Goal: Task Accomplishment & Management: Complete application form

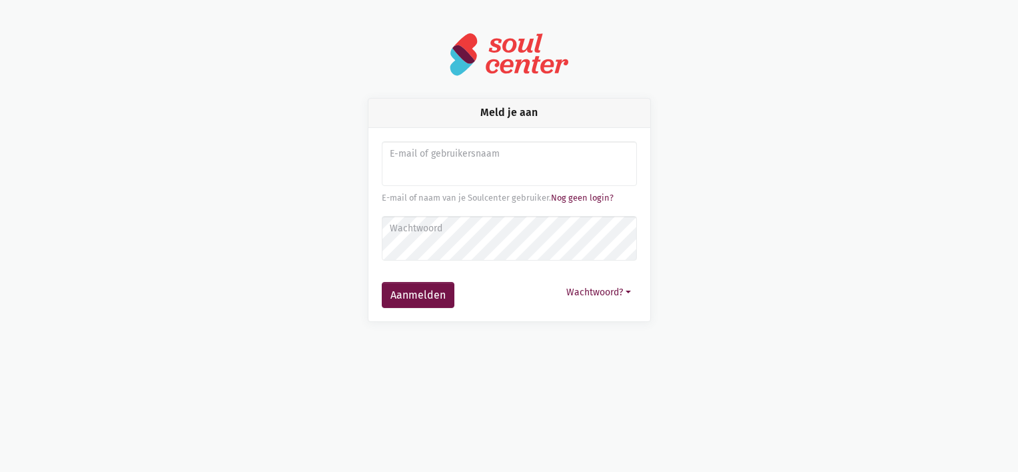
type input "[PERSON_NAME][EMAIL_ADDRESS][DOMAIN_NAME]"
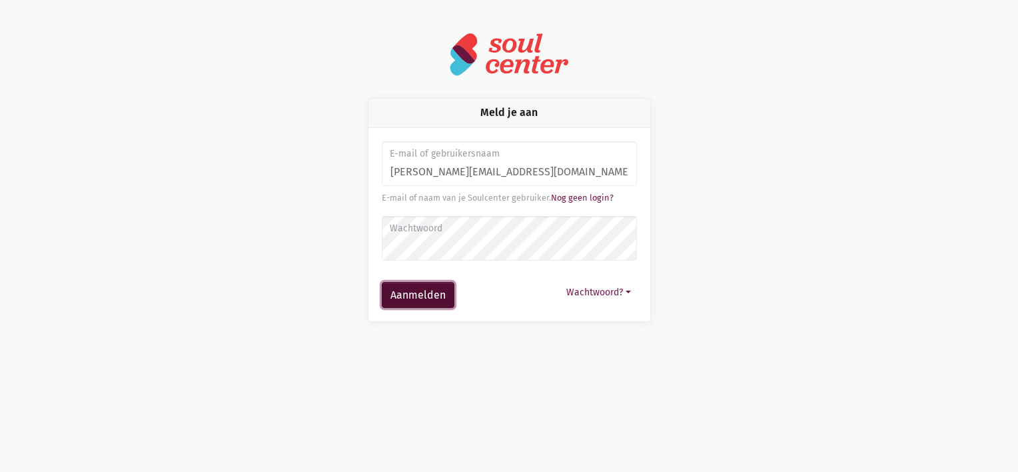
click at [414, 294] on button "Aanmelden" at bounding box center [418, 295] width 73 height 27
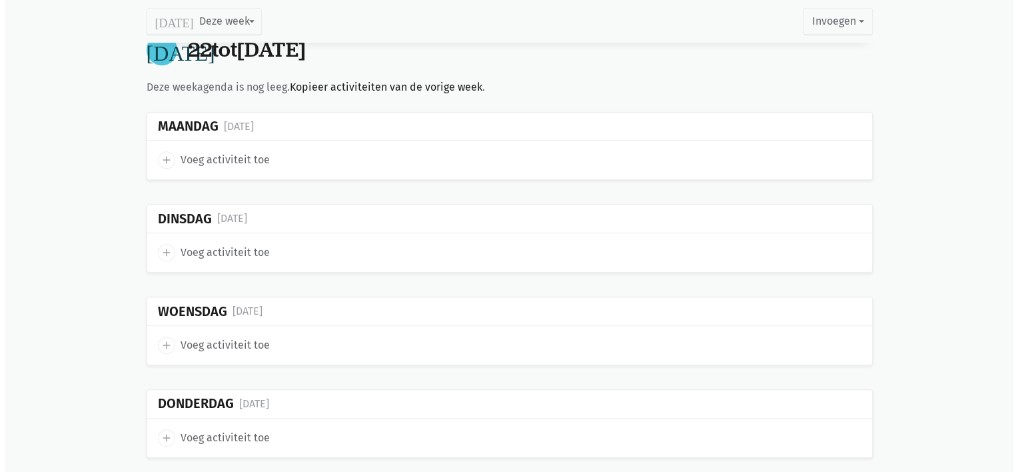
scroll to position [881, 0]
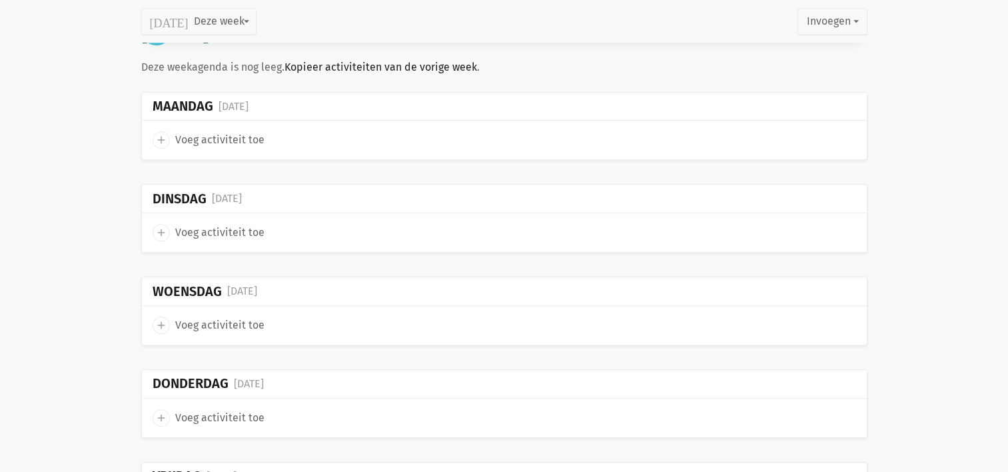
click at [157, 134] on icon "add" at bounding box center [161, 140] width 12 height 12
select select "14:00"
select select "15:00"
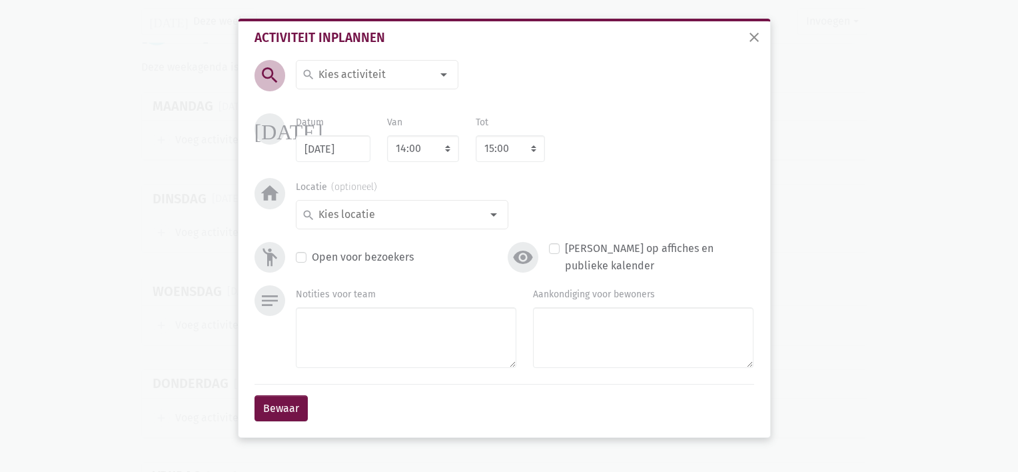
click at [382, 75] on input at bounding box center [373, 74] width 115 height 17
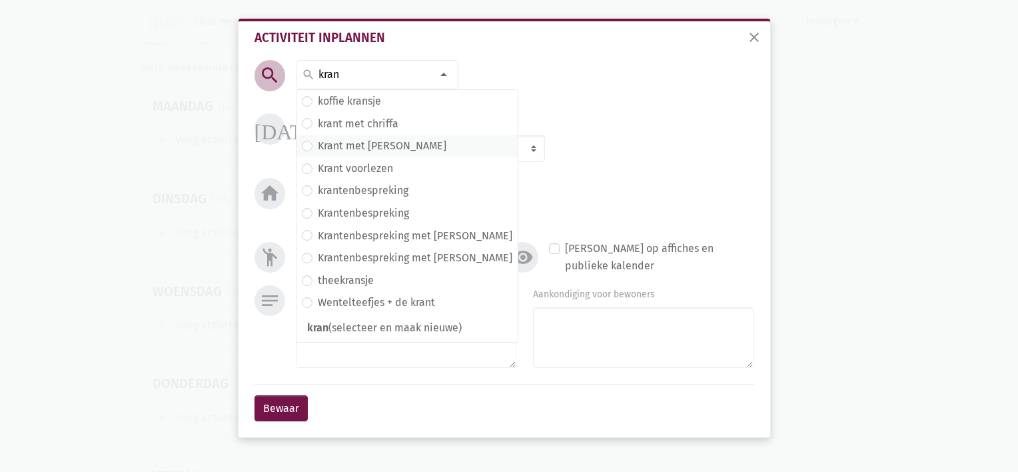
type input "kran"
click at [358, 140] on label "Krant met [PERSON_NAME]" at bounding box center [382, 145] width 129 height 17
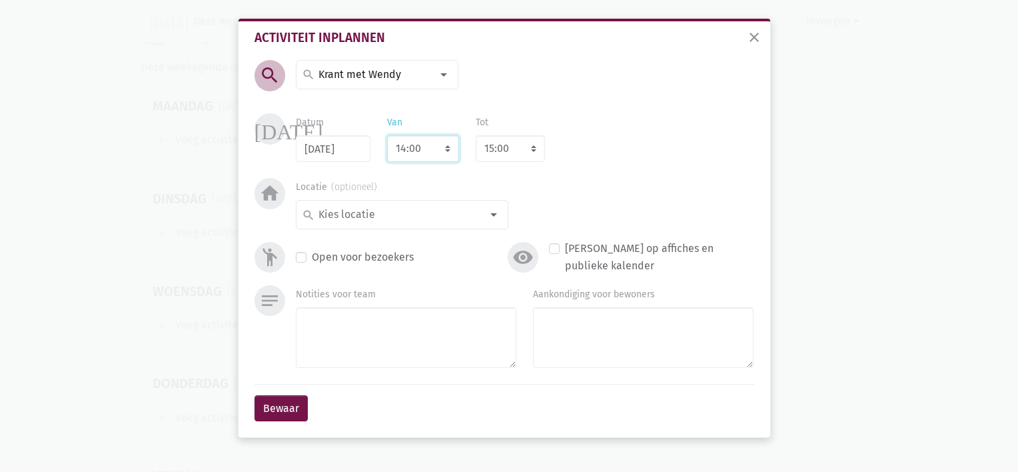
click at [440, 149] on select "7:00 7:15 7:30 7:45 8:00 8:15 8:30 8:45 9:00 9:15 9:30 9:45 10:00 10:15 10:30 1…" at bounding box center [423, 148] width 72 height 27
select select "10:30"
click at [387, 135] on select "7:00 7:15 7:30 7:45 8:00 8:15 8:30 8:45 9:00 9:15 9:30 9:45 10:00 10:15 10:30 1…" at bounding box center [423, 148] width 72 height 27
select select "11:30"
click at [534, 149] on select "8:00 8:15 8:30 8:45 9:00 9:15 9:30 9:45 10:00 10:15 10:30 10:45 11:00 11:15 11:…" at bounding box center [510, 148] width 69 height 27
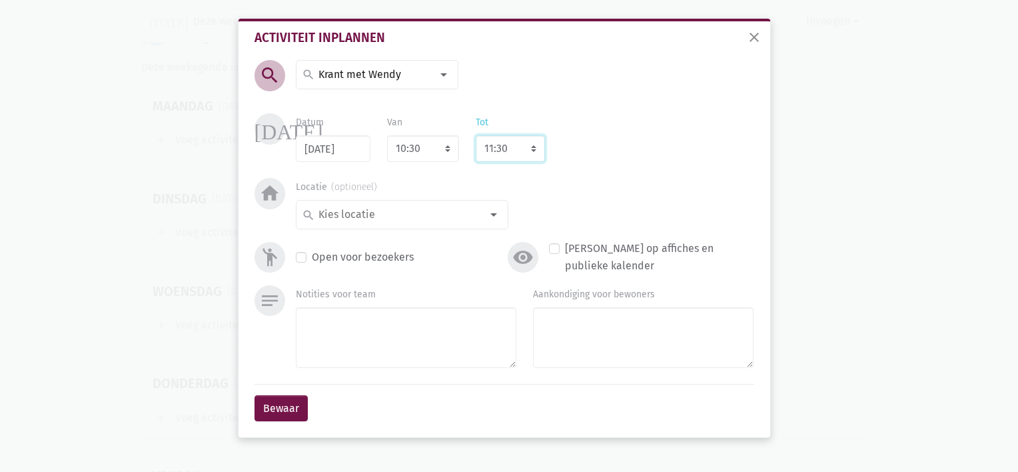
click at [476, 135] on select "8:00 8:15 8:30 8:45 9:00 9:15 9:30 9:45 10:00 10:15 10:30 10:45 11:00 11:15 11:…" at bounding box center [510, 148] width 69 height 27
click at [397, 207] on input at bounding box center [398, 214] width 165 height 17
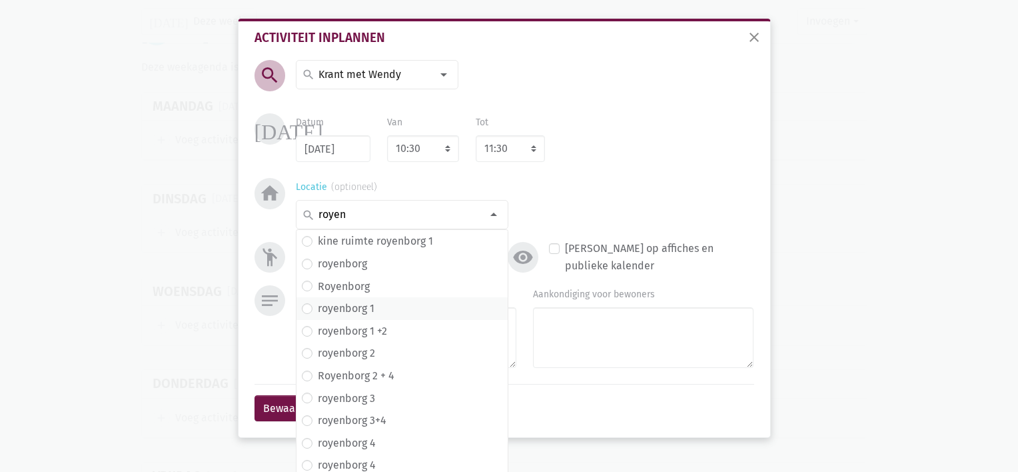
type input "royen"
click at [368, 318] on span "royenborg 1" at bounding box center [401, 308] width 211 height 23
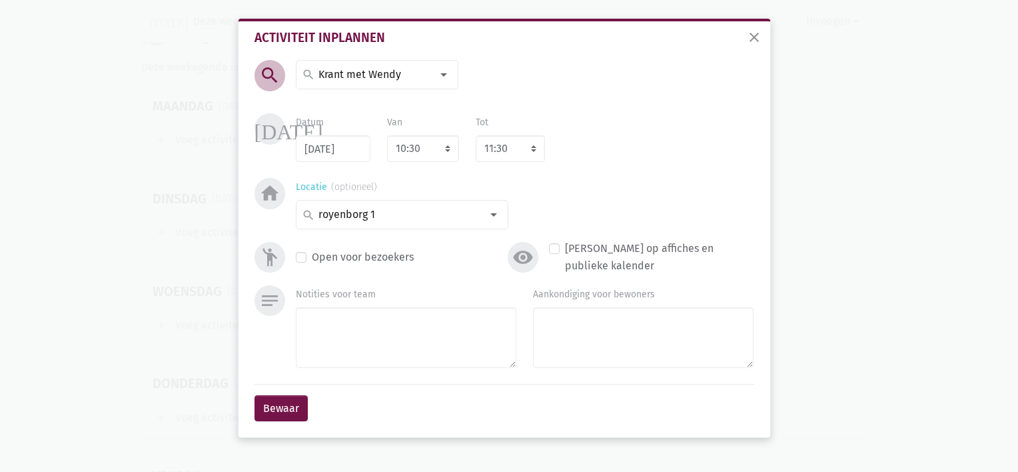
click at [493, 211] on div at bounding box center [493, 214] width 27 height 27
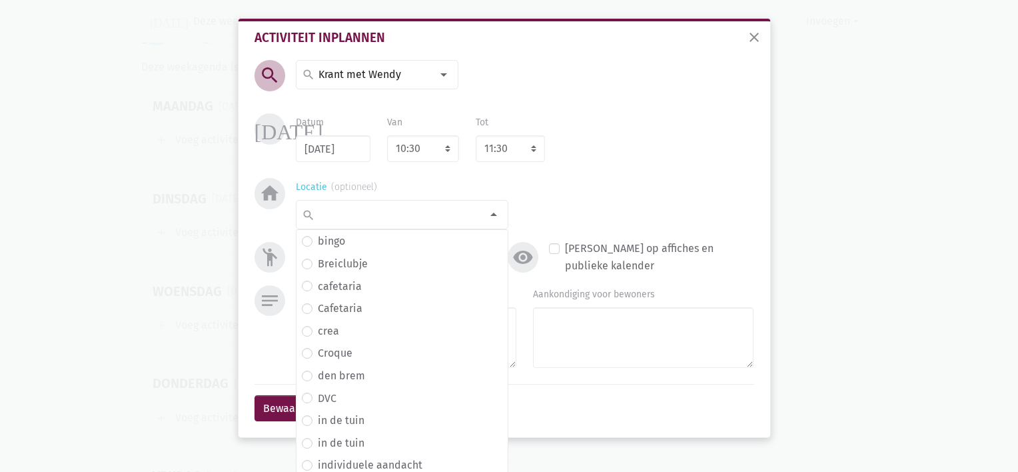
scroll to position [222, 0]
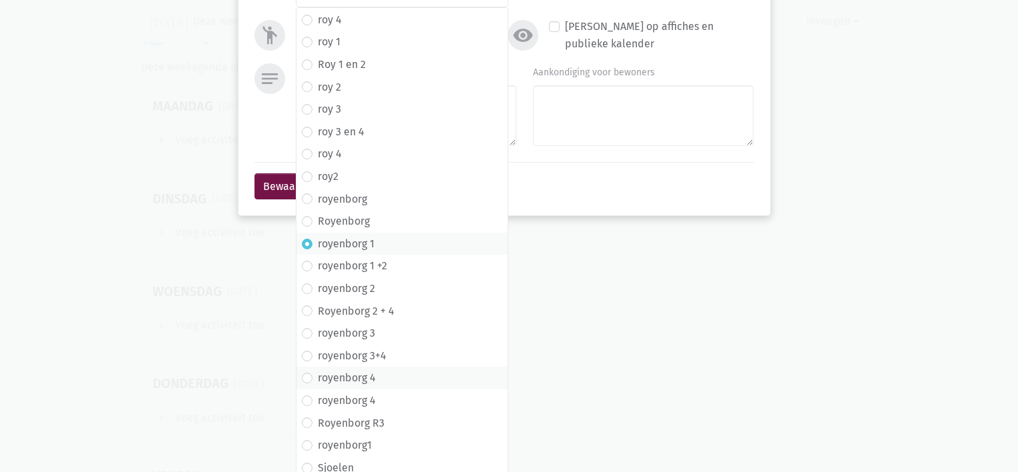
click at [346, 383] on label "royenborg 4" at bounding box center [347, 377] width 58 height 17
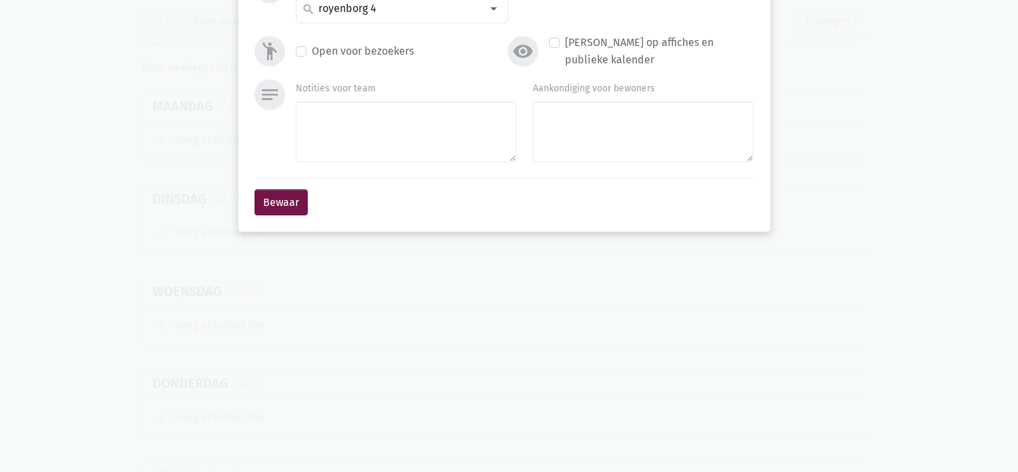
scroll to position [0, 0]
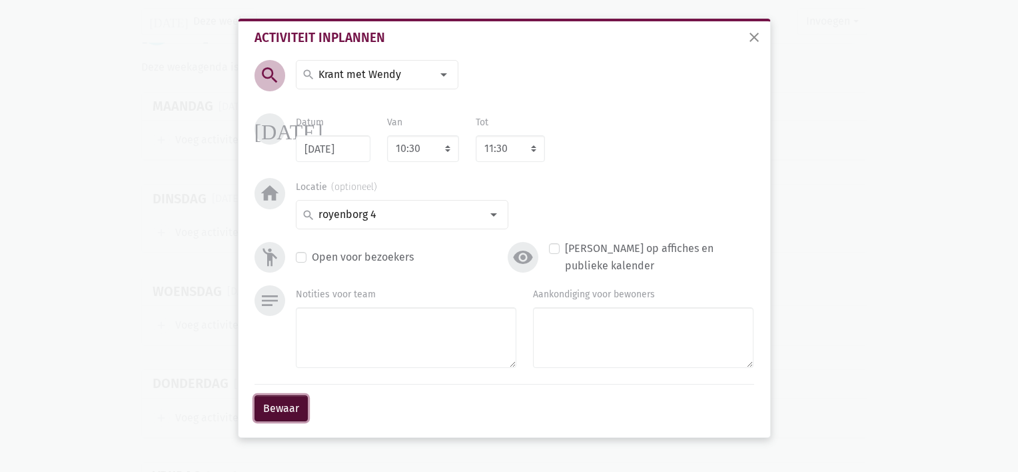
click at [288, 413] on button "Bewaar" at bounding box center [280, 408] width 53 height 27
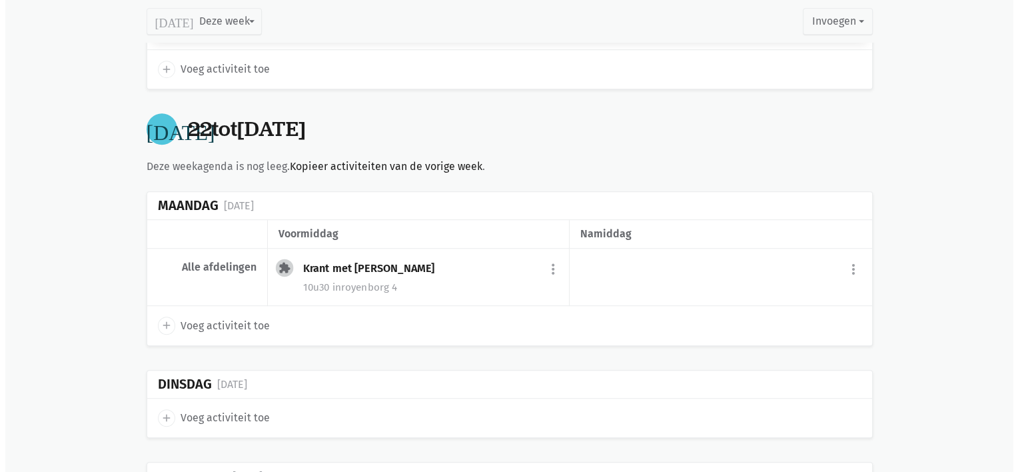
scroll to position [778, 0]
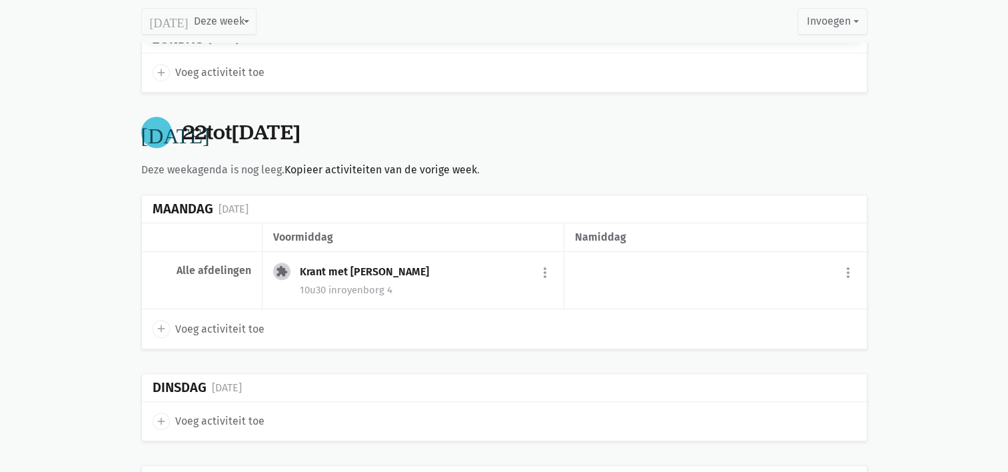
click at [161, 323] on icon "add" at bounding box center [161, 328] width 12 height 12
select select "14:00"
select select "15:00"
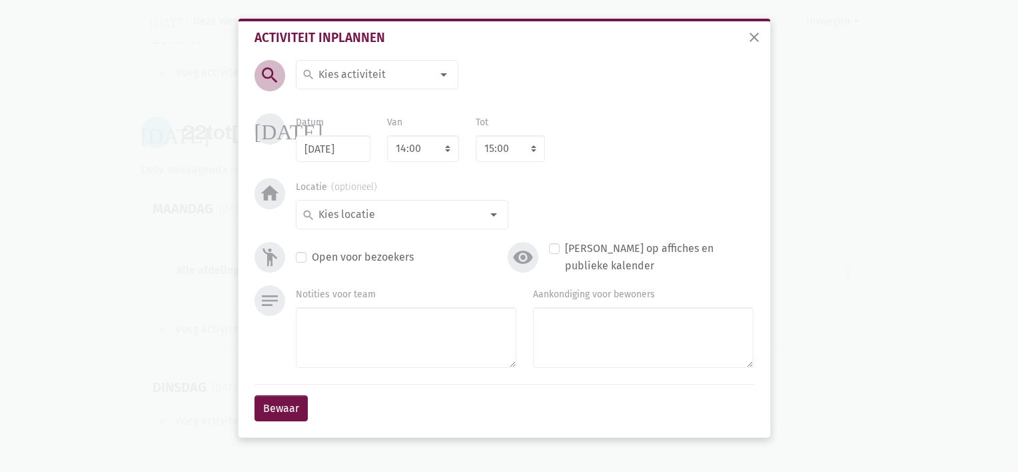
click at [333, 77] on input at bounding box center [373, 74] width 115 height 17
type input "M"
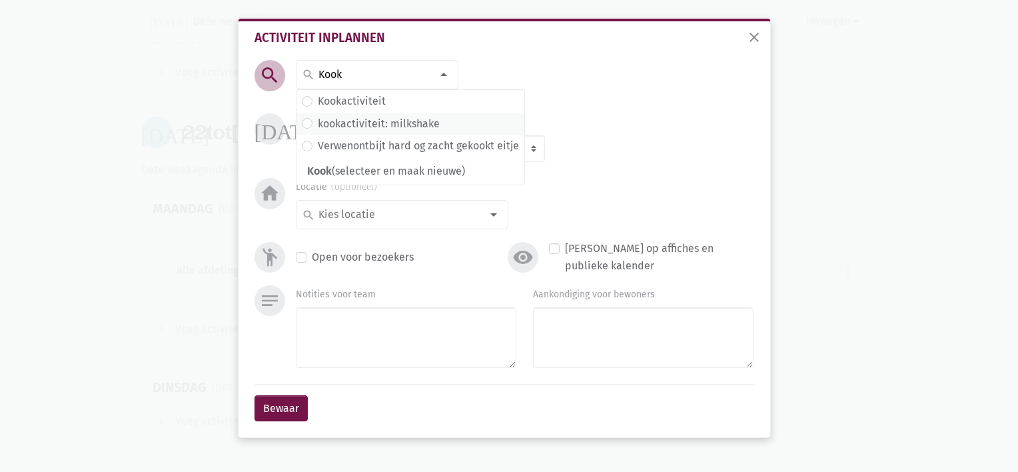
type input "Kook"
click at [346, 125] on label "kookactiviteit: milkshake" at bounding box center [379, 123] width 122 height 17
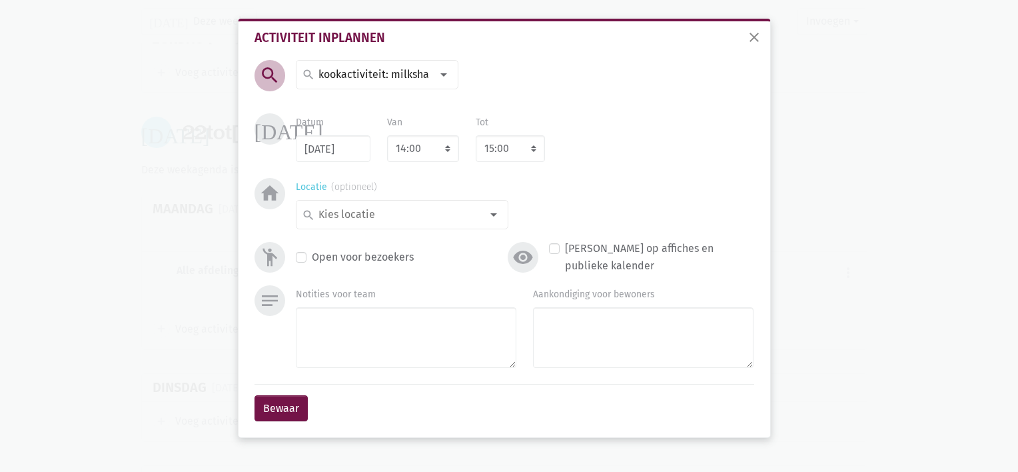
click at [485, 214] on div at bounding box center [493, 214] width 27 height 27
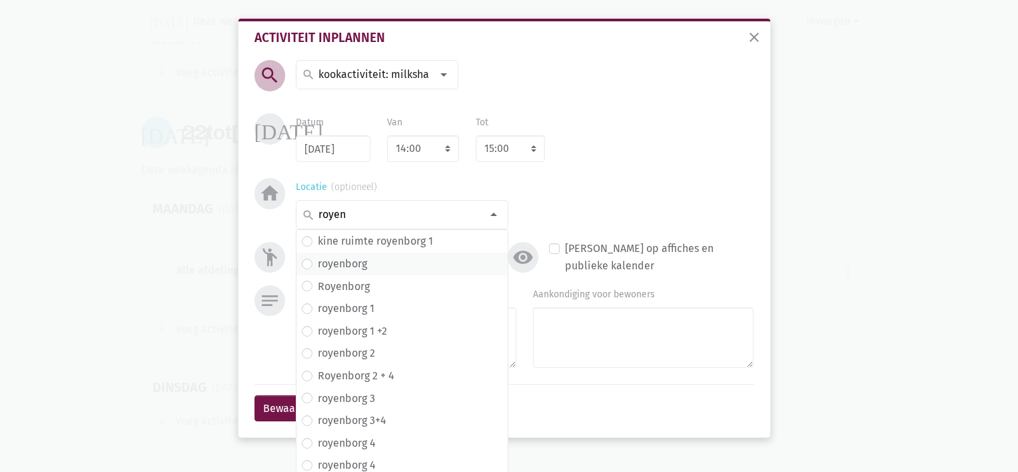
type input "royen"
click at [334, 266] on label "royenborg" at bounding box center [342, 263] width 49 height 17
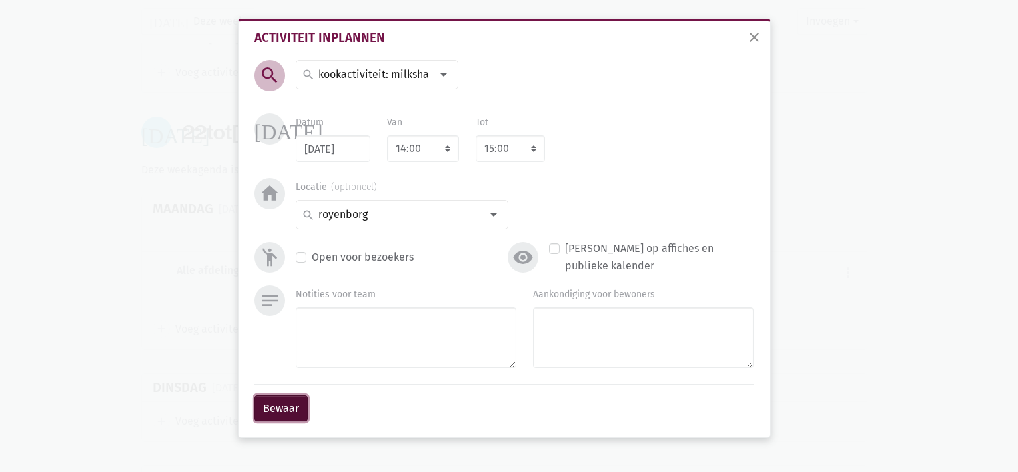
click at [278, 402] on button "Bewaar" at bounding box center [280, 408] width 53 height 27
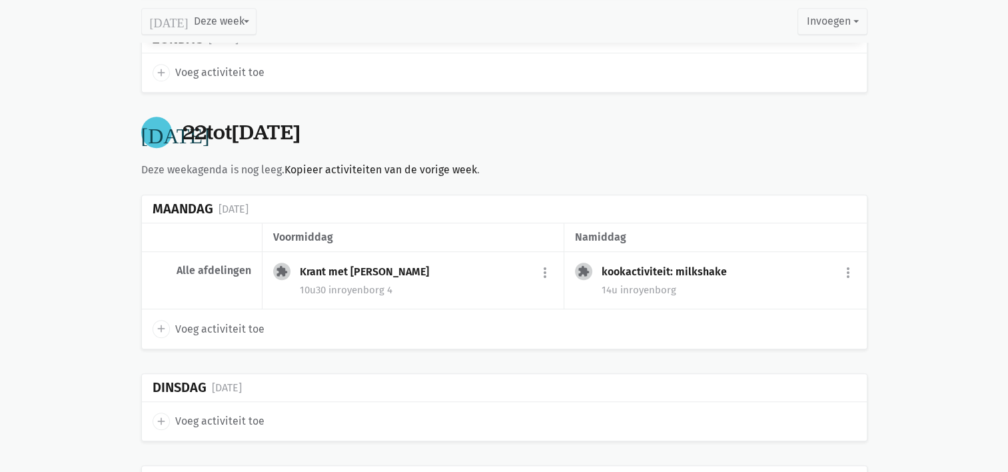
click at [160, 417] on icon "add" at bounding box center [161, 421] width 12 height 12
select select "14:00"
select select "15:00"
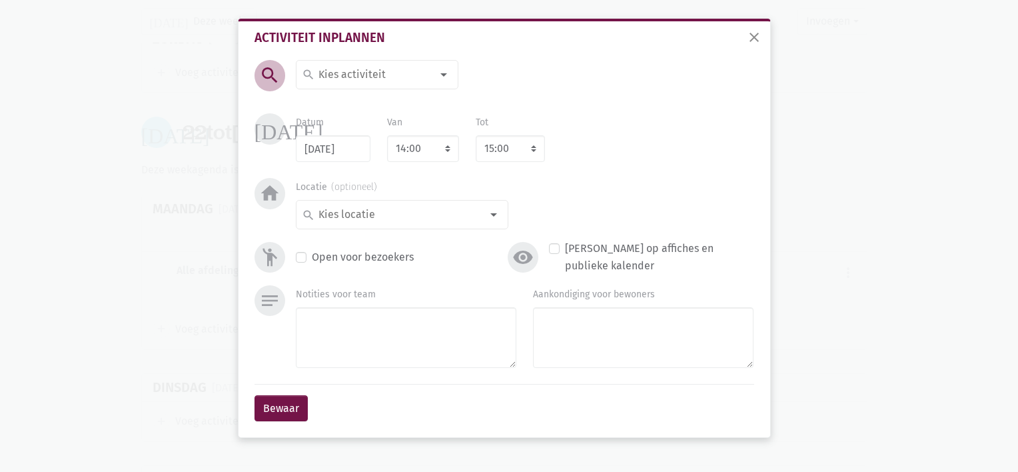
click at [338, 73] on input at bounding box center [373, 74] width 115 height 17
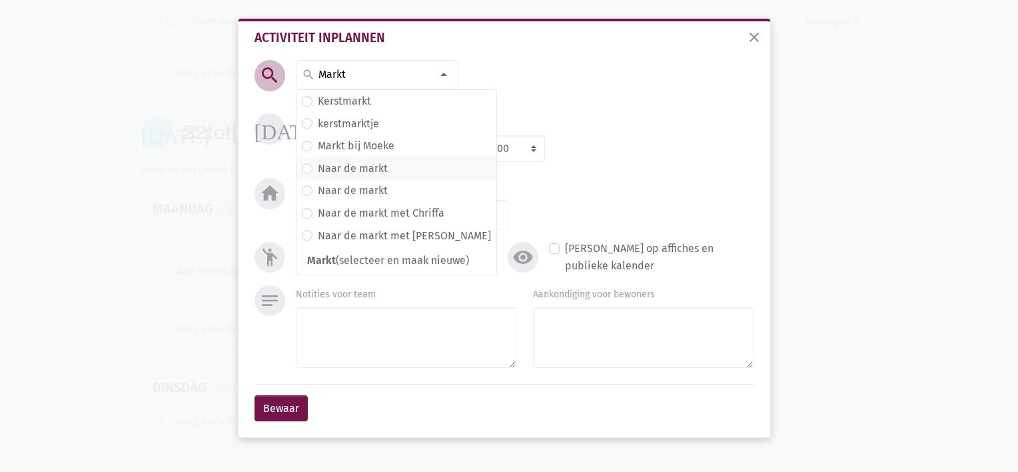
type input "Markt"
click at [357, 168] on label "Naar de markt" at bounding box center [353, 168] width 70 height 17
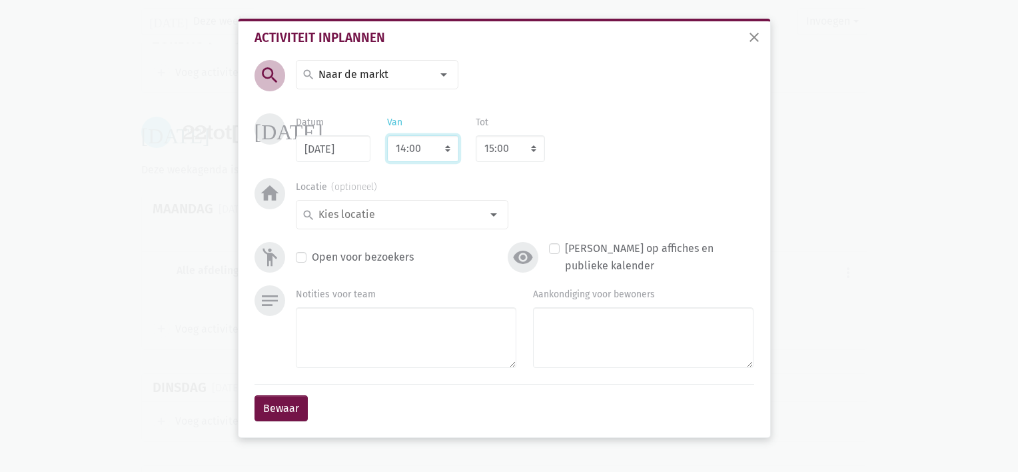
click at [451, 144] on select "7:00 7:15 7:30 7:45 8:00 8:15 8:30 8:45 9:00 9:15 9:30 9:45 10:00 10:15 10:30 1…" at bounding box center [423, 148] width 72 height 27
select select "10:00"
click at [387, 135] on select "7:00 7:15 7:30 7:45 8:00 8:15 8:30 8:45 9:00 9:15 9:30 9:45 10:00 10:15 10:30 1…" at bounding box center [423, 148] width 72 height 27
select select "11:00"
click at [522, 152] on select "8:00 8:15 8:30 8:45 9:00 9:15 9:30 9:45 10:00 10:15 10:30 10:45 11:00 11:15 11:…" at bounding box center [510, 148] width 69 height 27
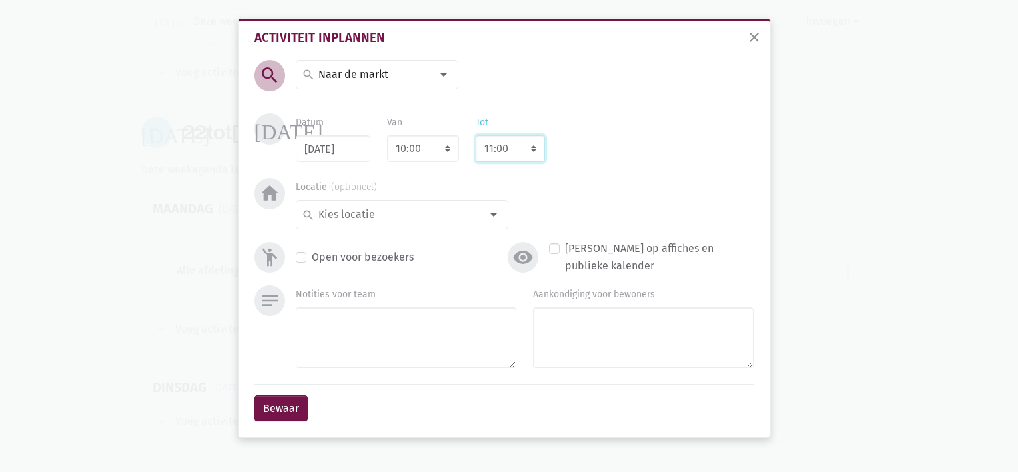
click at [476, 135] on select "8:00 8:15 8:30 8:45 9:00 9:15 9:30 9:45 10:00 10:15 10:30 10:45 11:00 11:15 11:…" at bounding box center [510, 148] width 69 height 27
click at [479, 213] on input at bounding box center [398, 214] width 165 height 17
type input "b"
type input "merksem"
click at [416, 238] on span "merksem" at bounding box center [402, 240] width 200 height 17
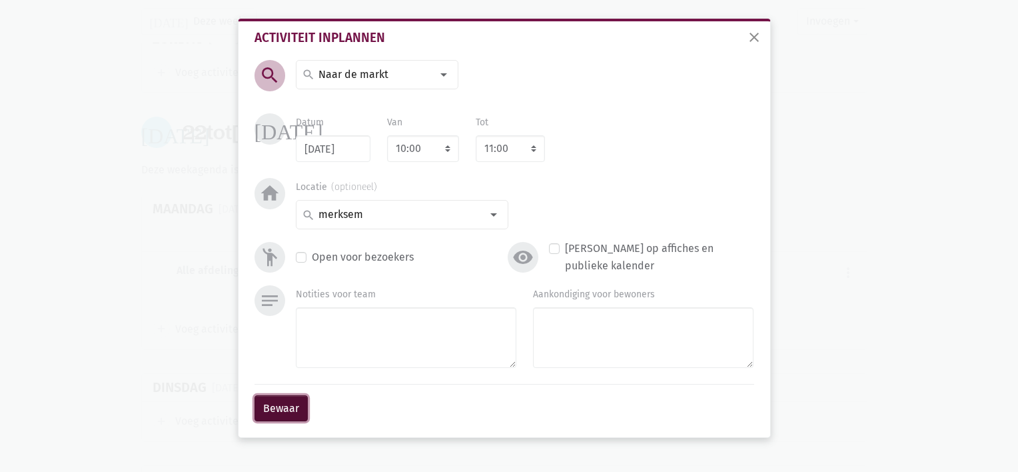
click at [274, 410] on button "Bewaar" at bounding box center [280, 408] width 53 height 27
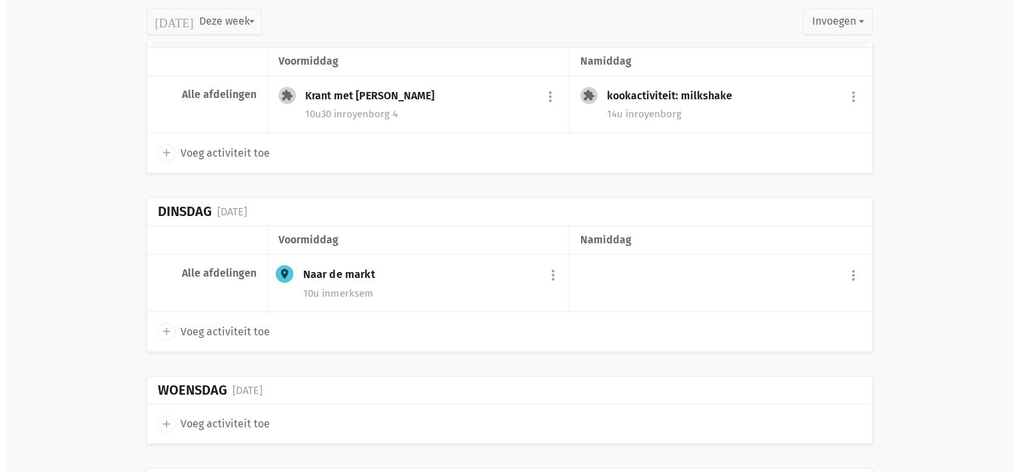
scroll to position [956, 0]
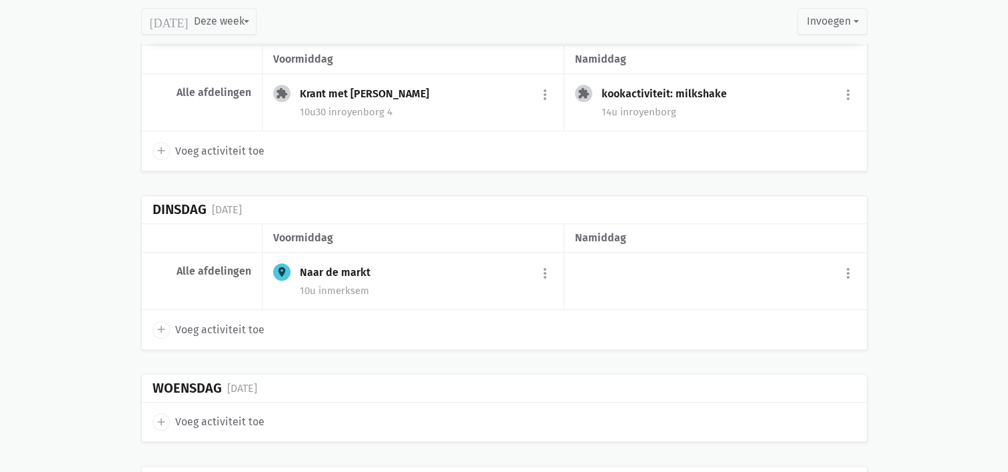
click at [158, 332] on span "add" at bounding box center [161, 328] width 17 height 17
select select "14:00"
select select "15:00"
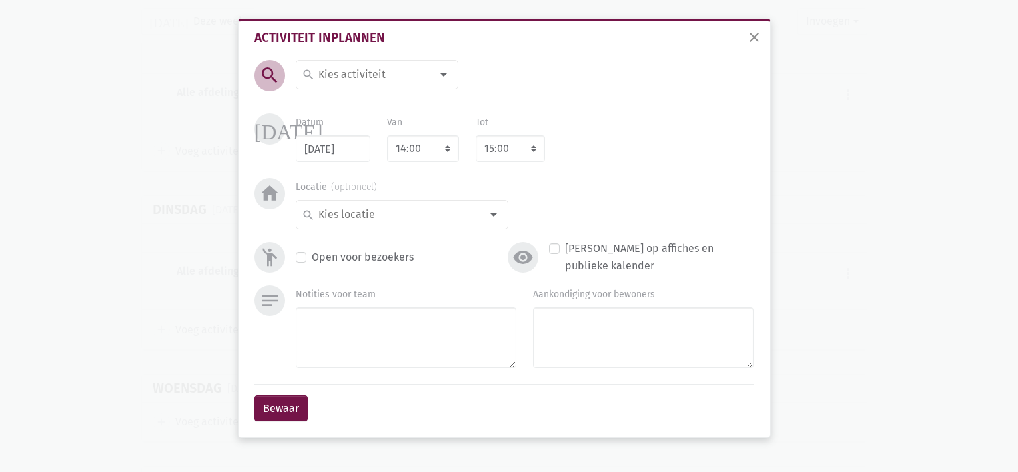
click at [352, 73] on input at bounding box center [373, 74] width 115 height 17
type input "Belevenistafel"
click at [498, 218] on div at bounding box center [493, 214] width 27 height 27
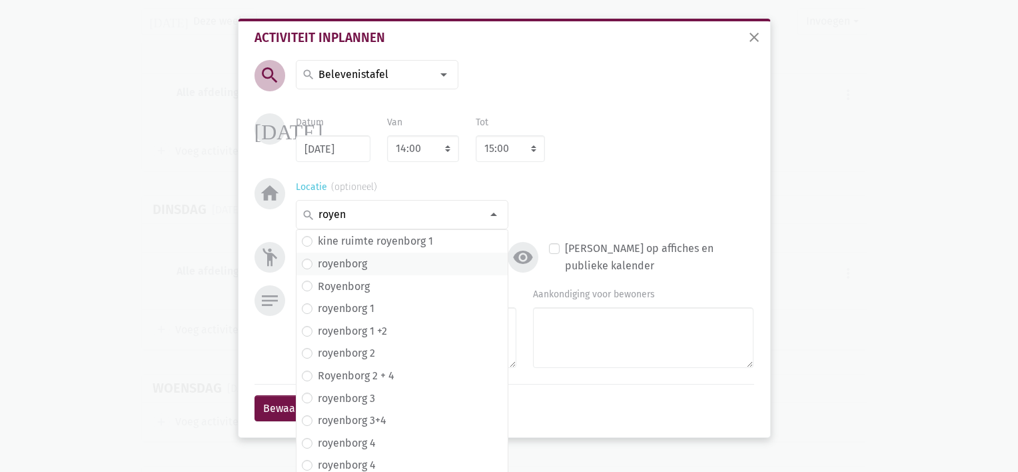
type input "royen"
click at [402, 259] on span "royenborg" at bounding box center [402, 263] width 200 height 17
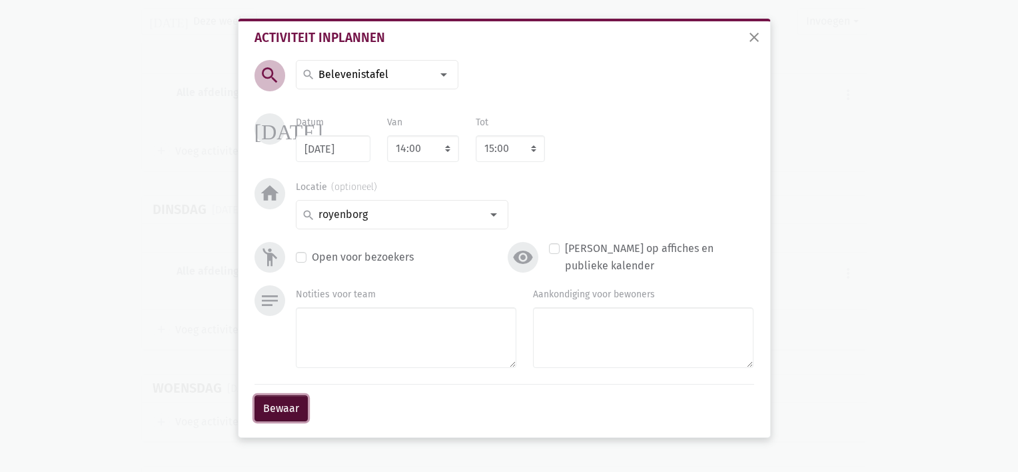
click at [281, 410] on button "Bewaar" at bounding box center [280, 408] width 53 height 27
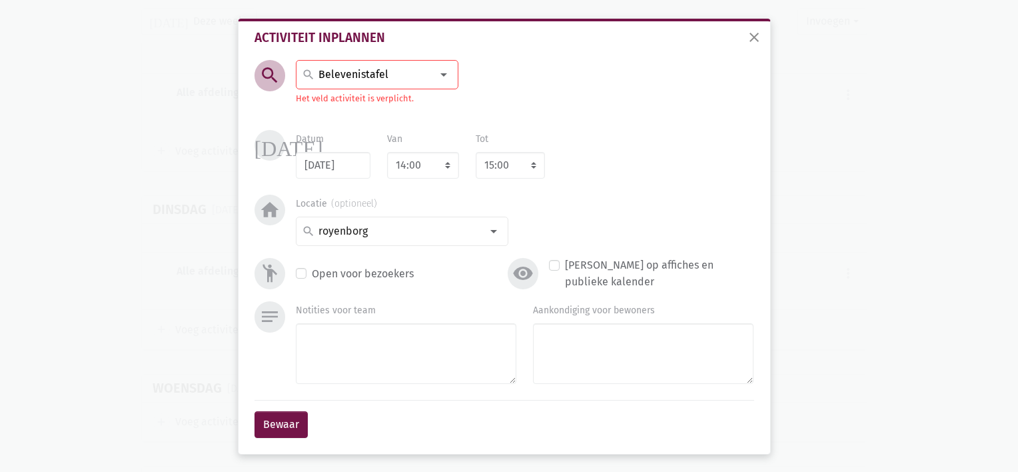
click at [396, 69] on input "Belevenistafel" at bounding box center [373, 74] width 115 height 17
click at [346, 110] on span "Belevenistafel (selecteer en maak nieuwe)" at bounding box center [409, 103] width 226 height 17
click at [384, 79] on input at bounding box center [373, 74] width 115 height 17
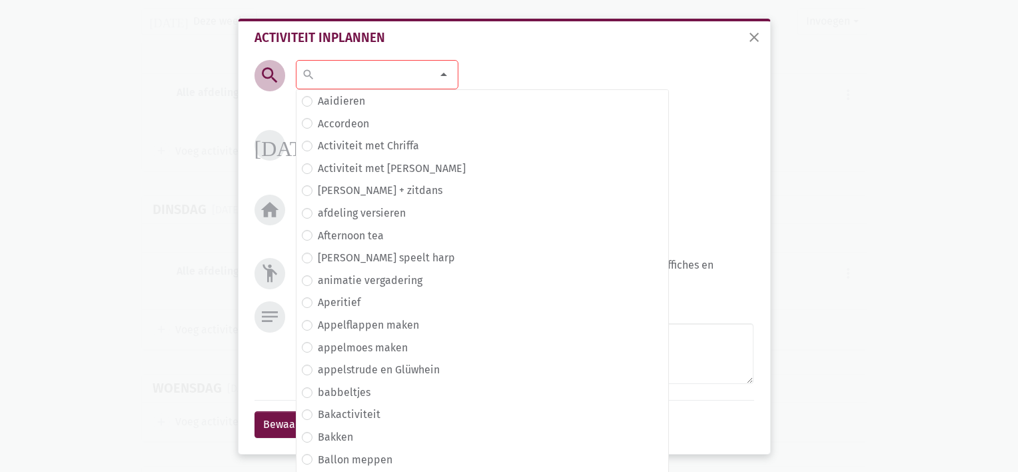
scroll to position [82, 0]
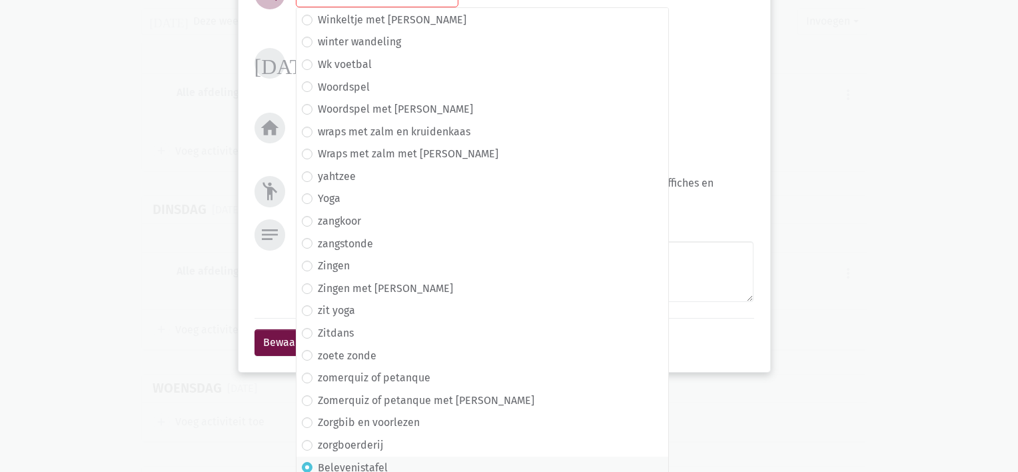
click at [356, 462] on label "Belevenistafel" at bounding box center [353, 467] width 70 height 17
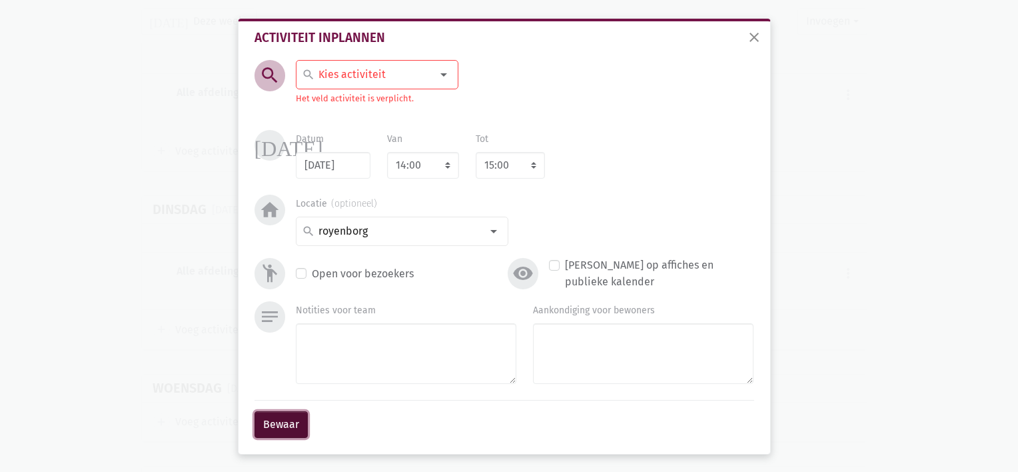
click at [266, 419] on button "Bewaar" at bounding box center [280, 424] width 53 height 27
click at [367, 73] on input at bounding box center [373, 74] width 115 height 17
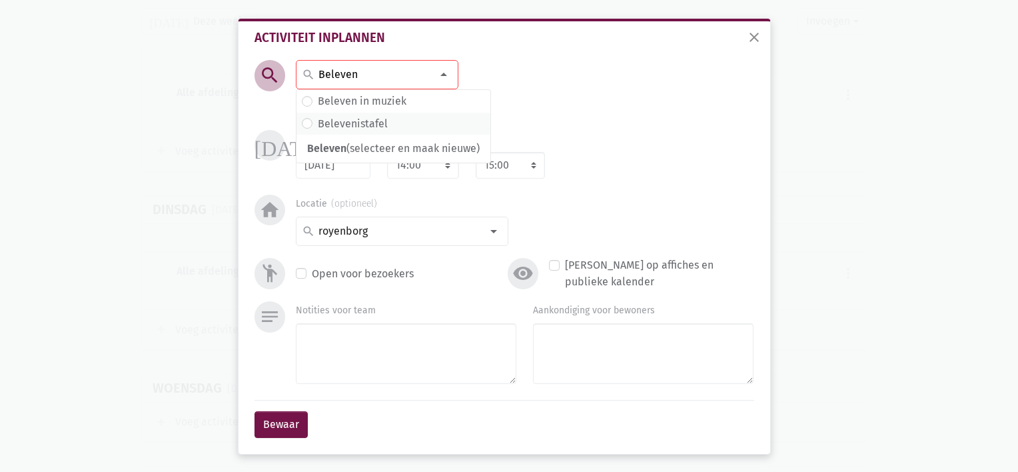
type input "Beleven"
click at [345, 130] on label "Belevenistafel" at bounding box center [353, 123] width 70 height 17
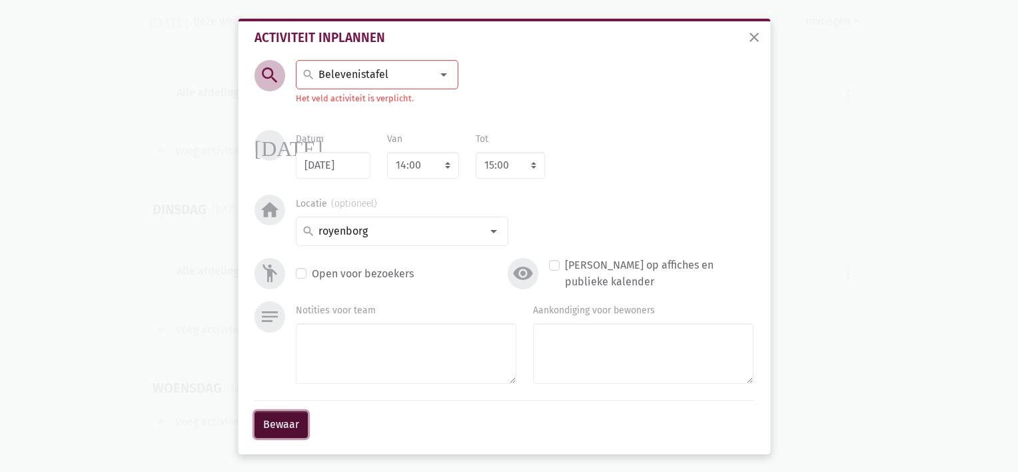
click at [282, 427] on button "Bewaar" at bounding box center [280, 424] width 53 height 27
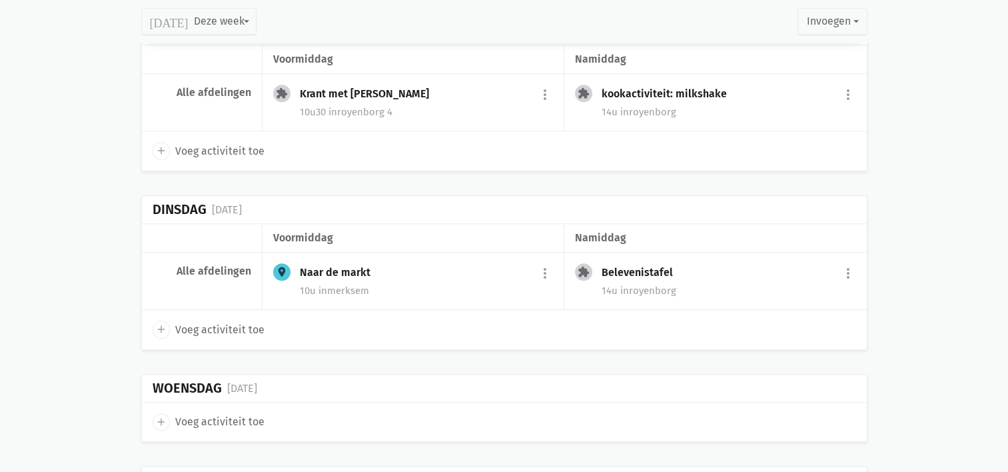
click at [157, 413] on span "add" at bounding box center [161, 421] width 17 height 17
select select "14:00"
select select "15:00"
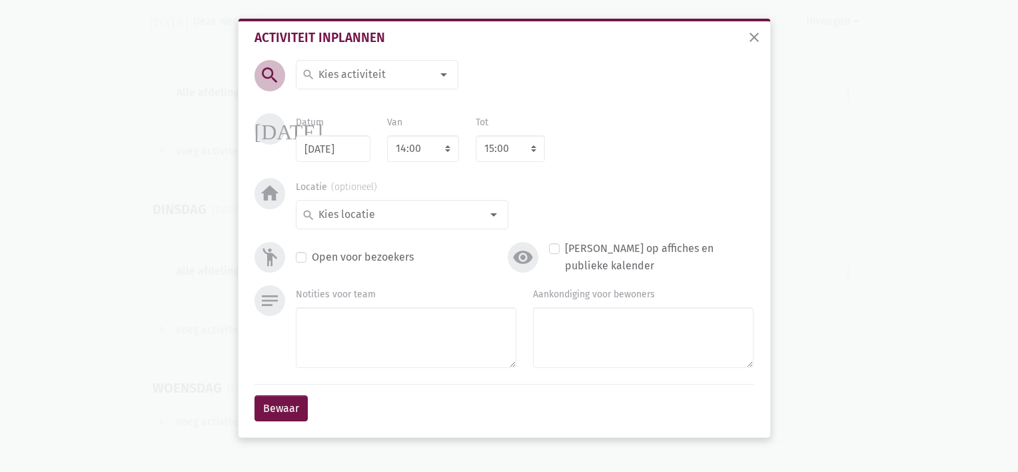
click at [334, 79] on input at bounding box center [373, 74] width 115 height 17
type input "Samen"
click at [341, 128] on label "Samen lezen" at bounding box center [349, 123] width 62 height 17
click at [450, 149] on select "7:00 7:15 7:30 7:45 8:00 8:15 8:30 8:45 9:00 9:15 9:30 9:45 10:00 10:15 10:30 1…" at bounding box center [423, 148] width 72 height 27
select select "10:30"
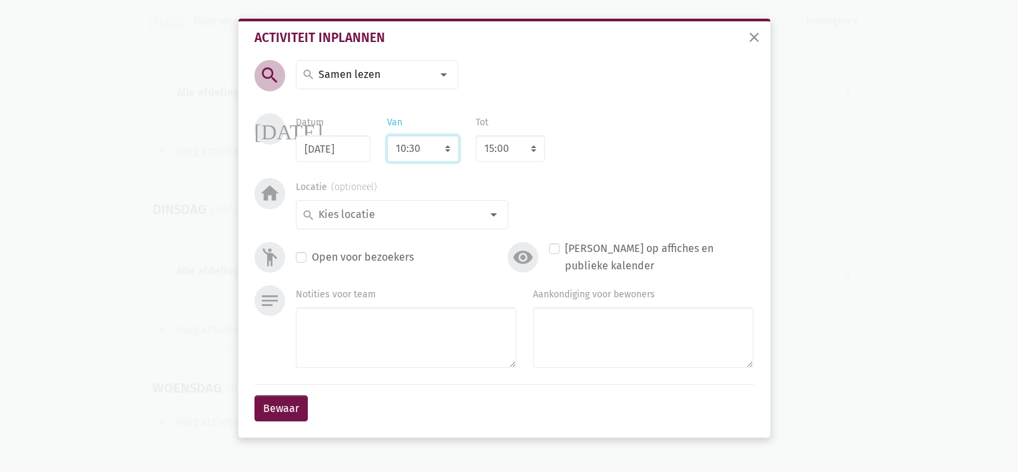
click at [387, 135] on select "7:00 7:15 7:30 7:45 8:00 8:15 8:30 8:45 9:00 9:15 9:30 9:45 10:00 10:15 10:30 1…" at bounding box center [423, 148] width 72 height 27
select select "11:30"
click at [488, 215] on div at bounding box center [493, 214] width 27 height 27
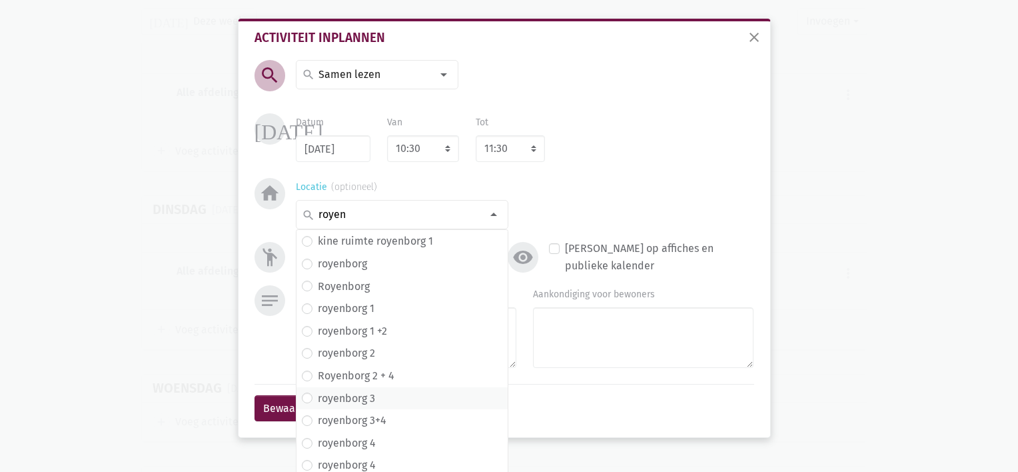
type input "royen"
click at [372, 393] on span "royenborg 3" at bounding box center [402, 398] width 200 height 17
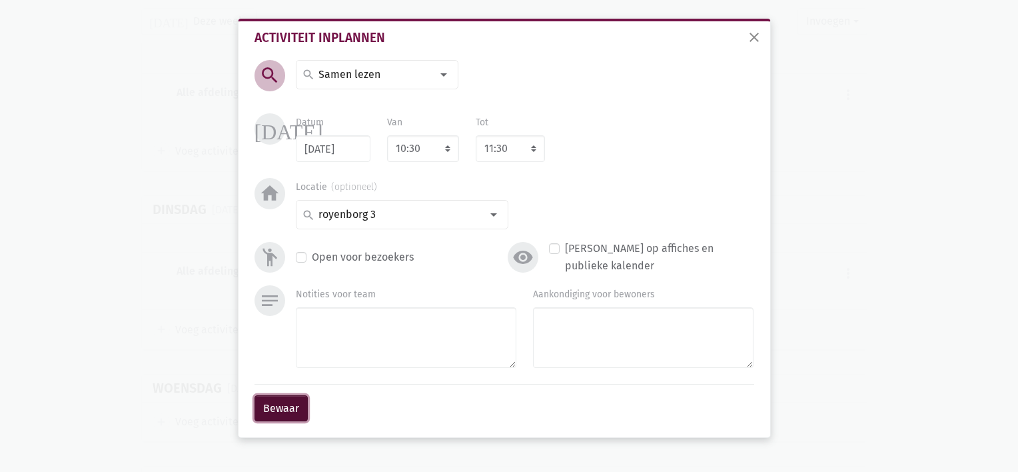
click at [288, 402] on button "Bewaar" at bounding box center [280, 408] width 53 height 27
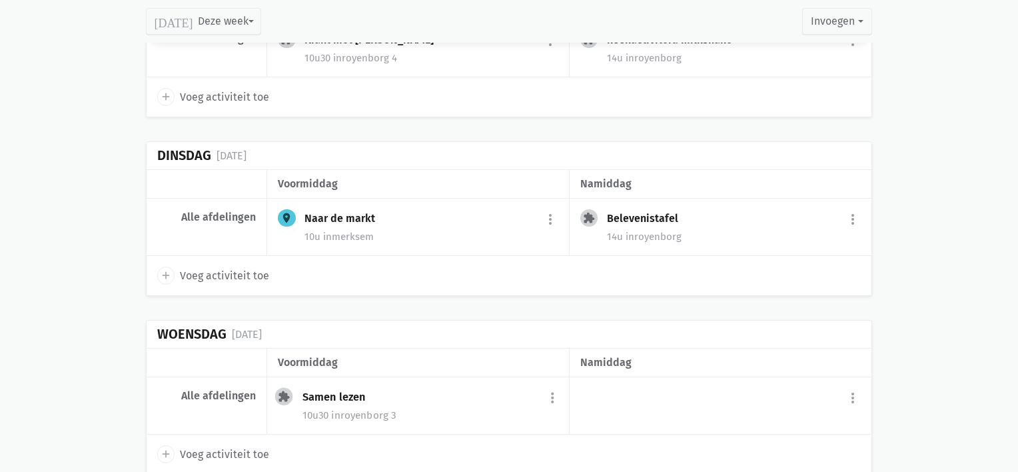
scroll to position [1134, 0]
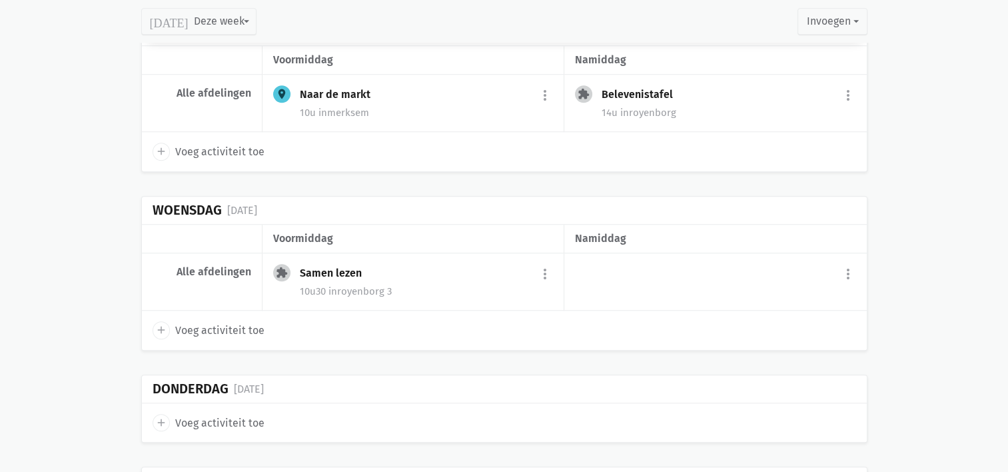
click at [164, 324] on icon "add" at bounding box center [161, 330] width 12 height 12
select select "14:00"
select select "15:00"
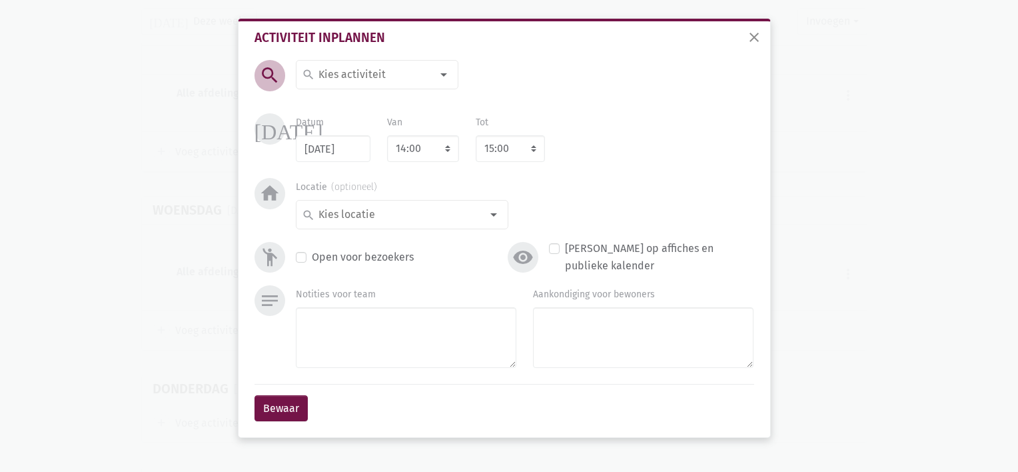
click at [337, 75] on input at bounding box center [373, 74] width 115 height 17
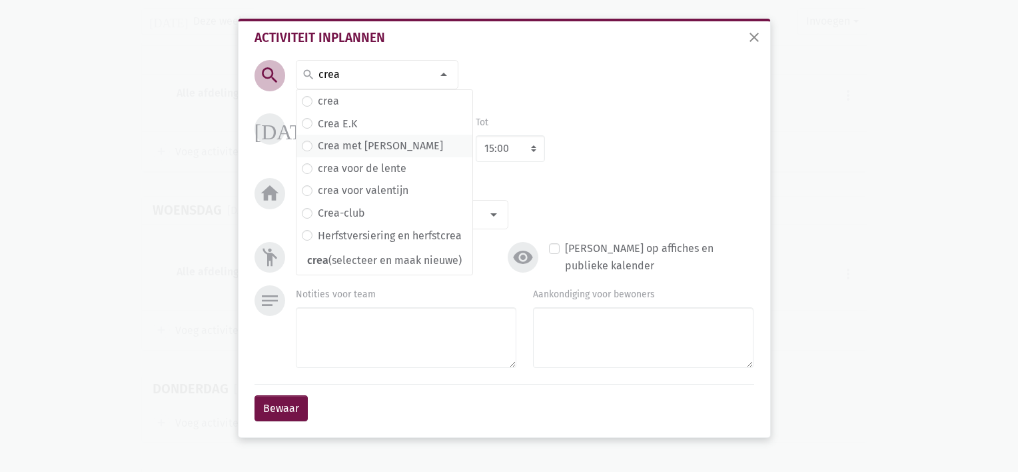
type input "crea"
click at [352, 144] on label "Crea met [PERSON_NAME]" at bounding box center [380, 145] width 125 height 17
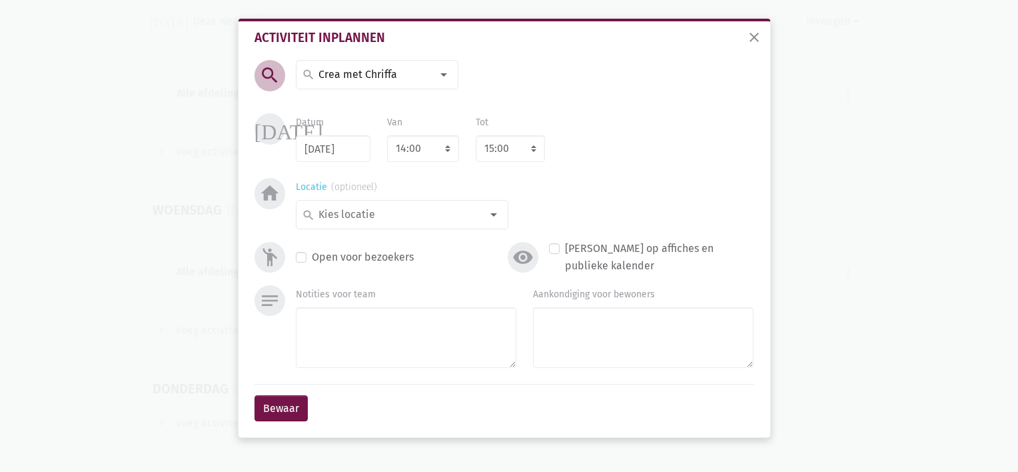
click at [490, 216] on div at bounding box center [493, 214] width 27 height 27
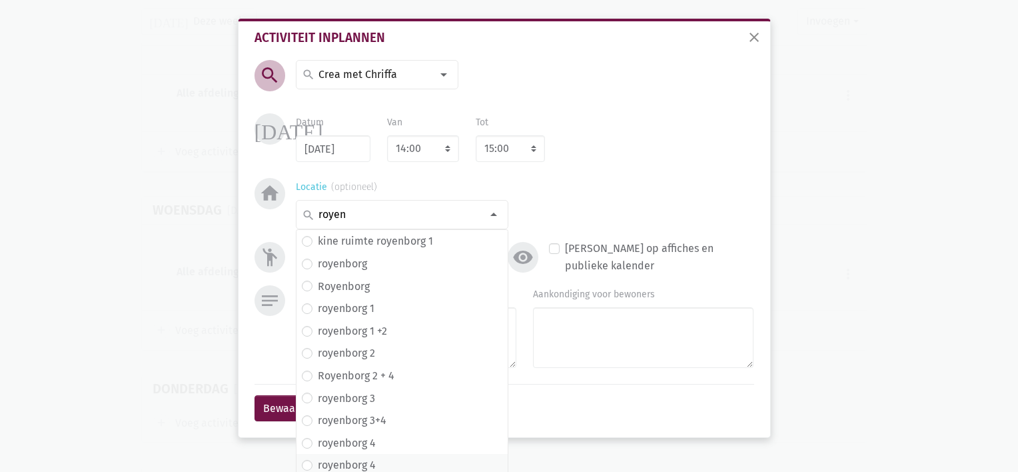
type input "royen"
click at [368, 463] on label "royenborg 4" at bounding box center [347, 464] width 58 height 17
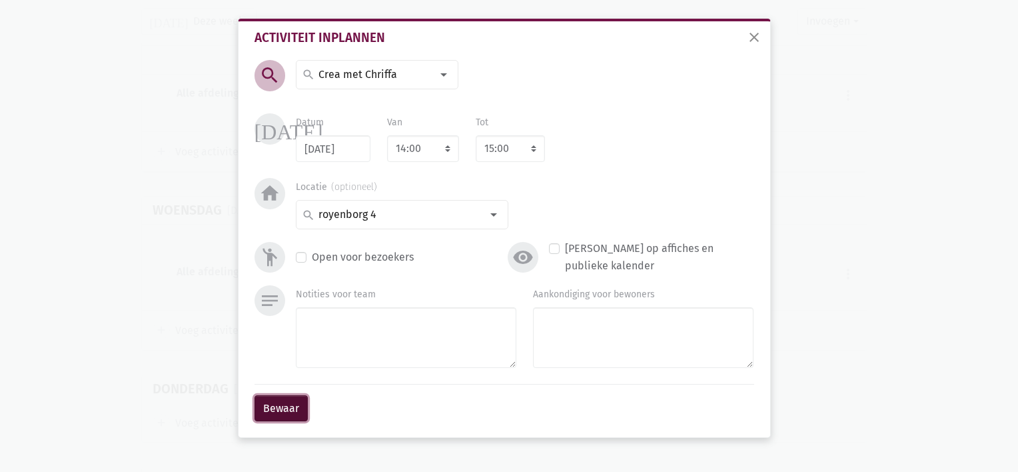
click at [280, 404] on button "Bewaar" at bounding box center [280, 408] width 53 height 27
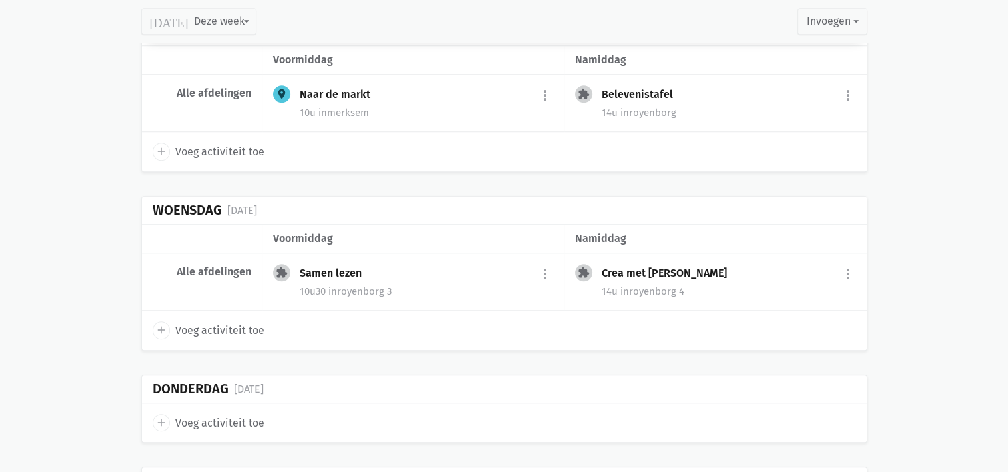
click at [155, 418] on icon "add" at bounding box center [161, 422] width 12 height 12
select select "14:00"
select select "15:00"
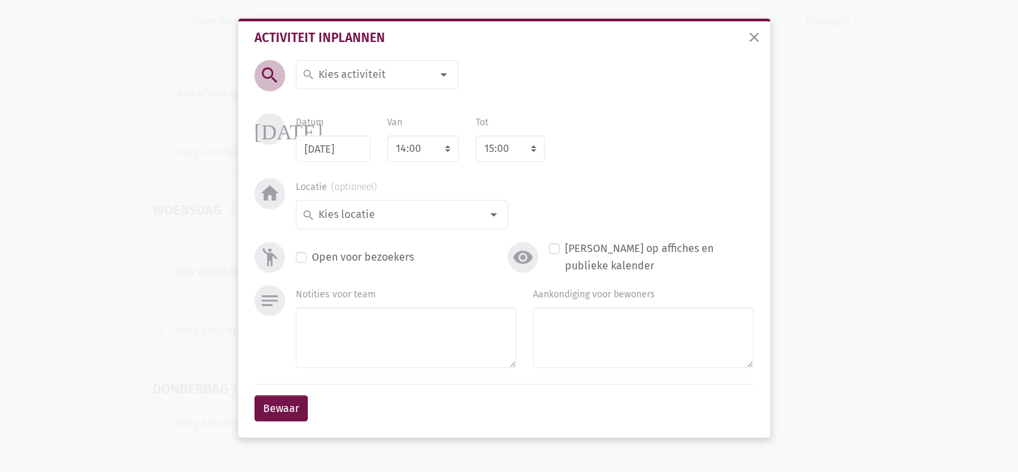
click at [341, 81] on input at bounding box center [373, 74] width 115 height 17
type input "e"
type input "zangkoo"
click at [346, 95] on label "zangkoor" at bounding box center [339, 101] width 43 height 17
click at [442, 146] on select "7:00 7:15 7:30 7:45 8:00 8:15 8:30 8:45 9:00 9:15 9:30 9:45 10:00 10:15 10:30 1…" at bounding box center [423, 148] width 72 height 27
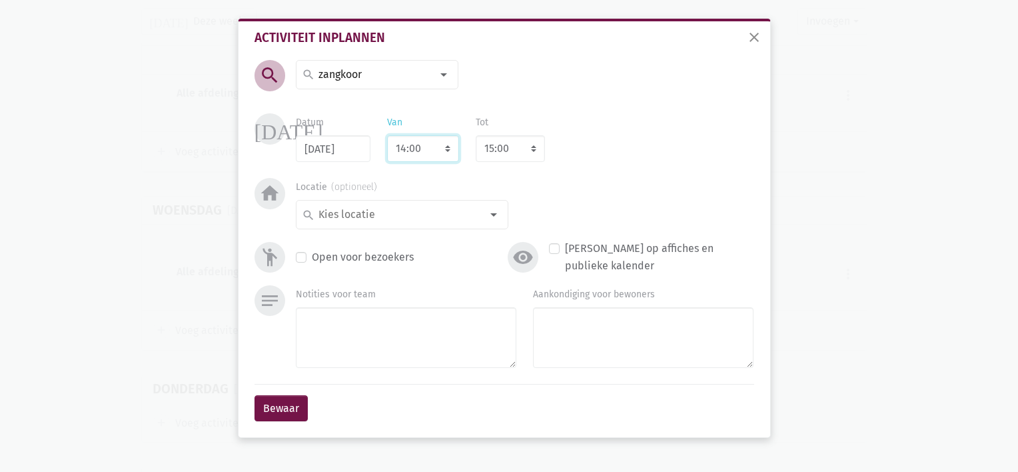
select select "10:30"
click at [387, 135] on select "7:00 7:15 7:30 7:45 8:00 8:15 8:30 8:45 9:00 9:15 9:30 9:45 10:00 10:15 10:30 1…" at bounding box center [423, 148] width 72 height 27
select select "11:30"
click at [480, 218] on div at bounding box center [493, 214] width 27 height 27
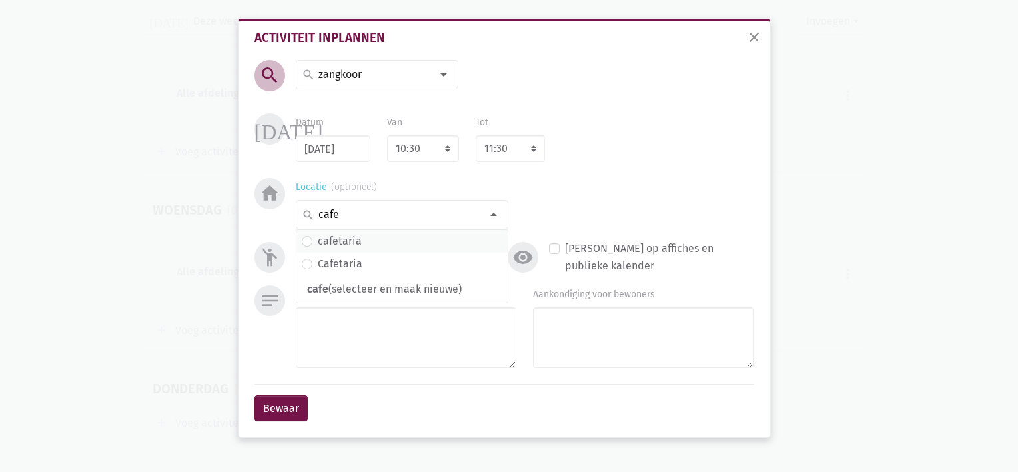
type input "cafe"
click at [440, 244] on span "cafetaria" at bounding box center [402, 240] width 200 height 17
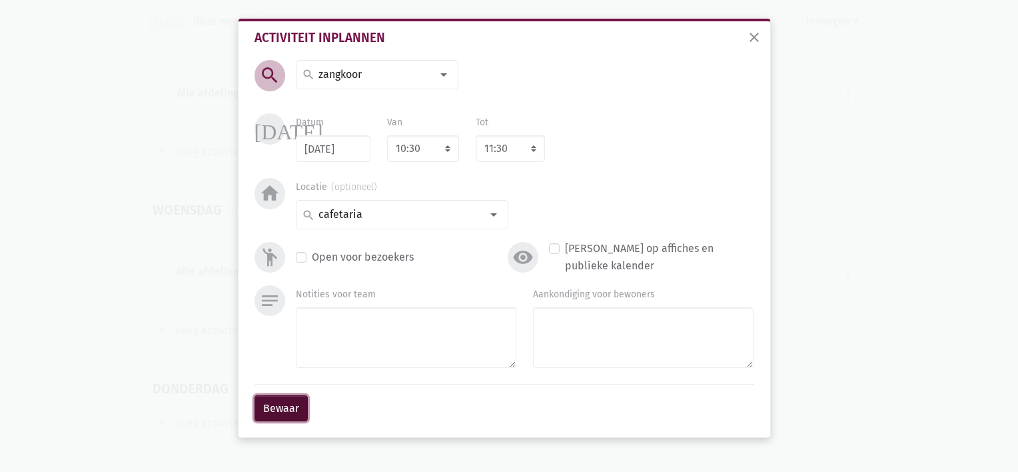
click at [293, 412] on button "Bewaar" at bounding box center [280, 408] width 53 height 27
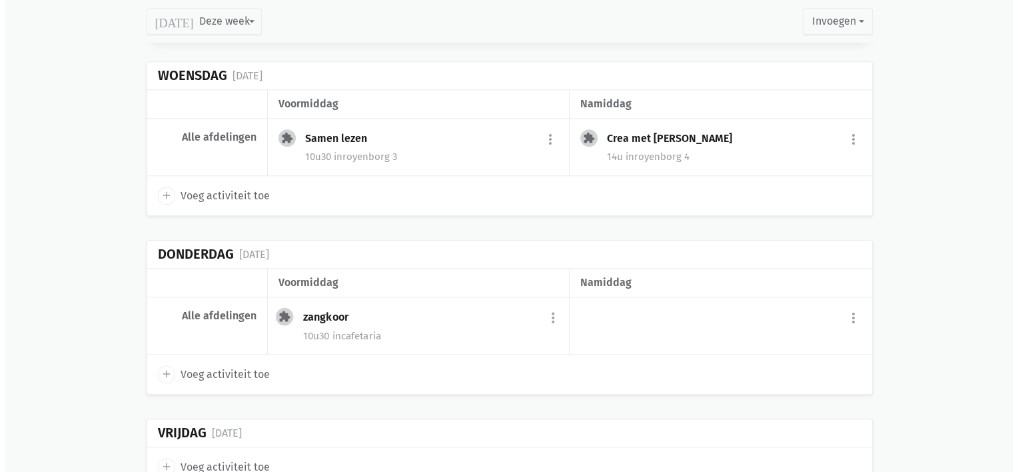
scroll to position [1312, 0]
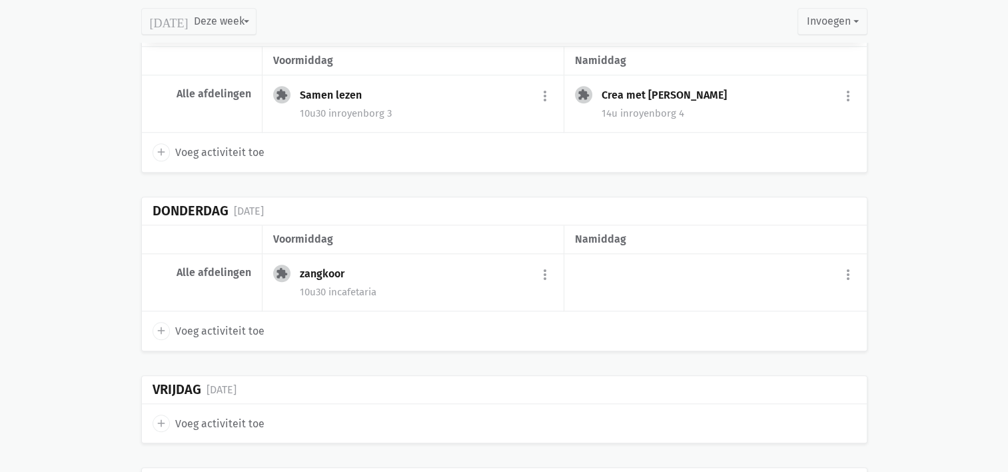
click at [157, 330] on icon "add" at bounding box center [161, 330] width 12 height 12
select select "14:00"
select select "15:00"
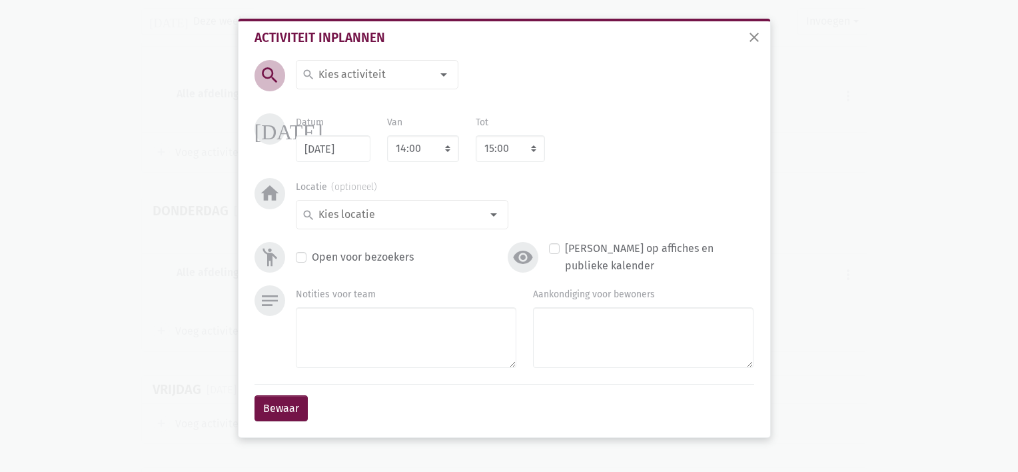
click at [360, 81] on input at bounding box center [373, 74] width 115 height 17
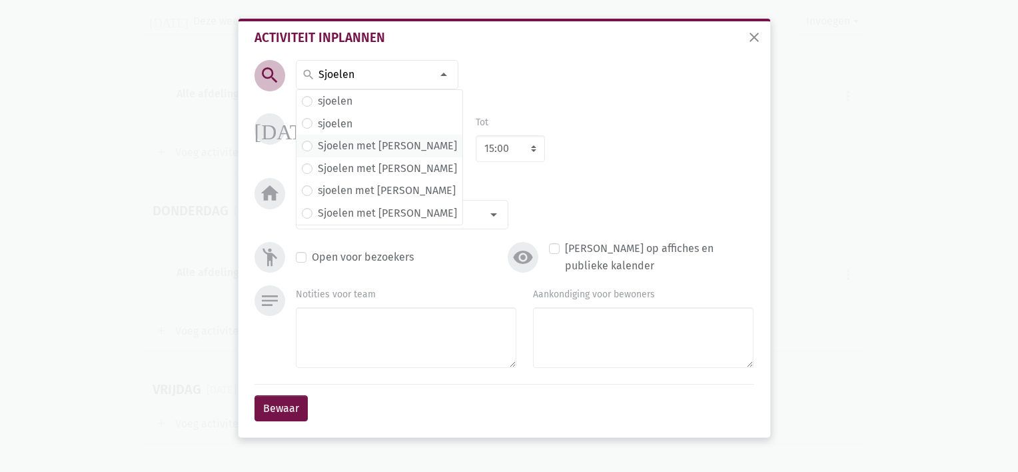
type input "Sjoelen"
click at [349, 144] on label "Sjoelen met [PERSON_NAME]" at bounding box center [387, 145] width 139 height 17
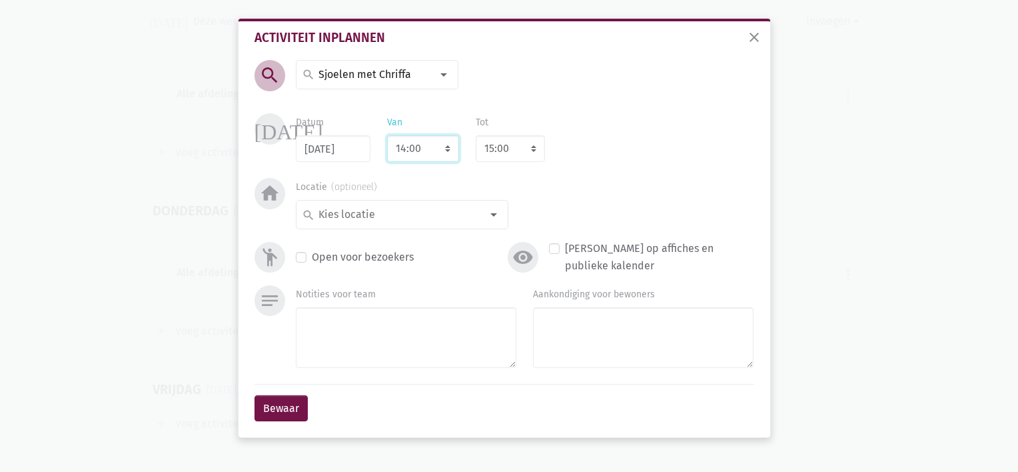
click at [443, 147] on select "7:00 7:15 7:30 7:45 8:00 8:15 8:30 8:45 9:00 9:15 9:30 9:45 10:00 10:15 10:30 1…" at bounding box center [423, 148] width 72 height 27
select select "10:30"
click at [387, 135] on select "7:00 7:15 7:30 7:45 8:00 8:15 8:30 8:45 9:00 9:15 9:30 9:45 10:00 10:15 10:30 1…" at bounding box center [423, 148] width 72 height 27
select select "11:30"
click at [492, 216] on div at bounding box center [493, 214] width 27 height 27
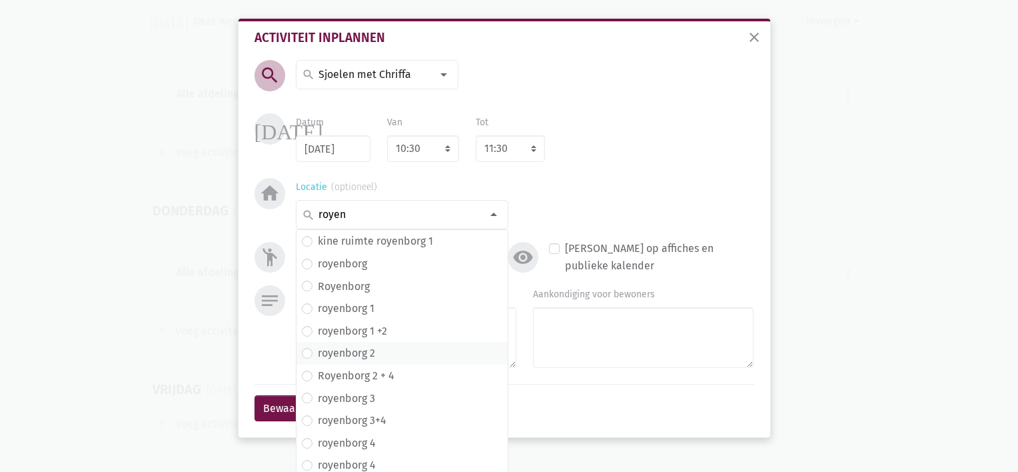
type input "royen"
click at [366, 352] on label "royenborg 2" at bounding box center [346, 352] width 57 height 17
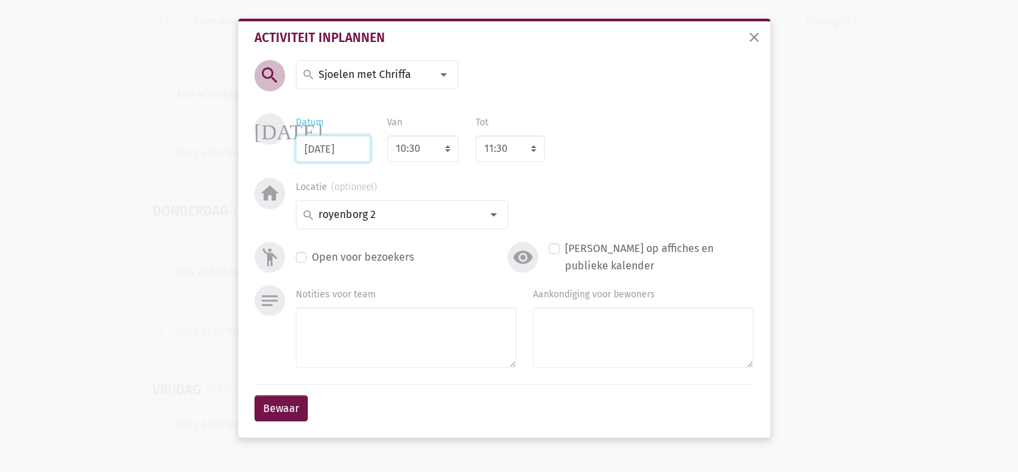
click at [356, 142] on input "[DATE]" at bounding box center [333, 148] width 75 height 27
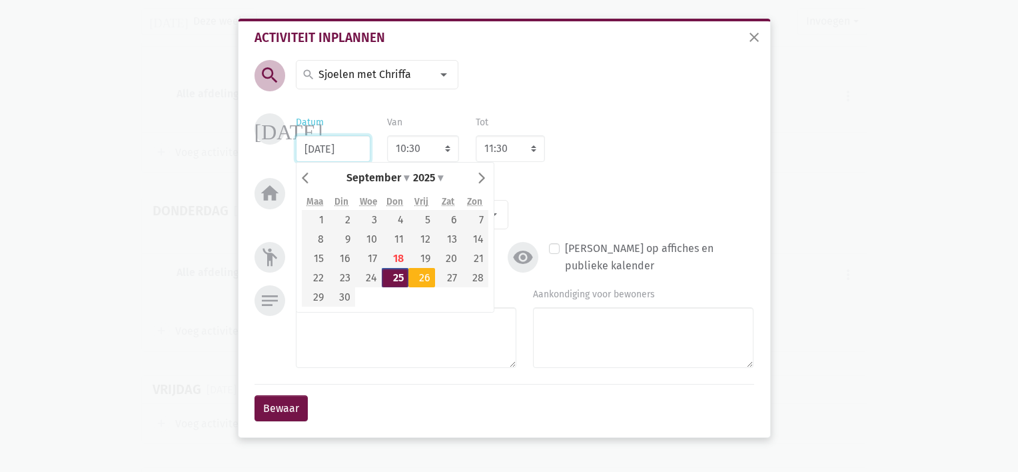
type input "[DATE]"
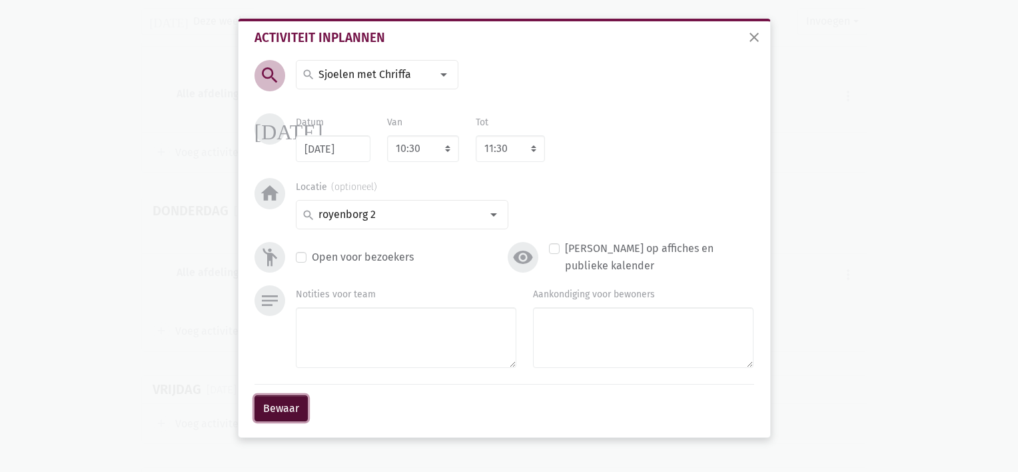
click at [270, 410] on button "Bewaar" at bounding box center [280, 408] width 53 height 27
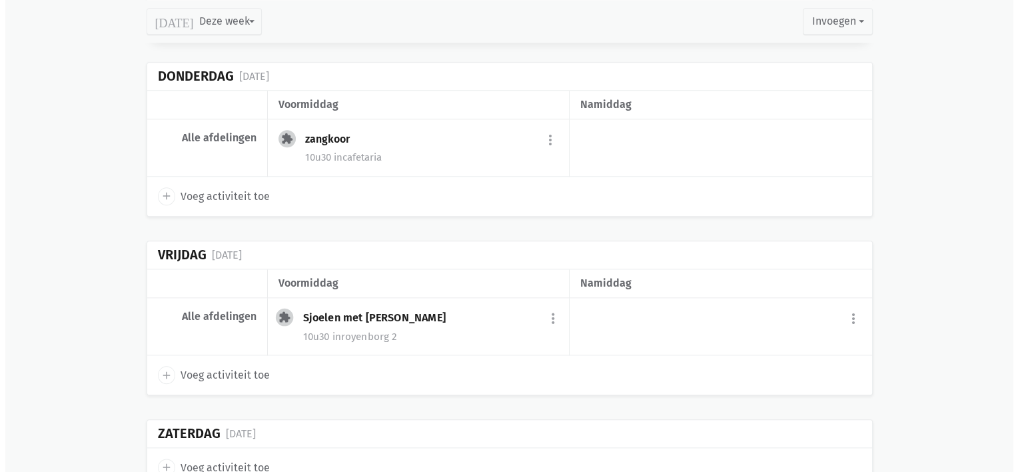
scroll to position [1489, 0]
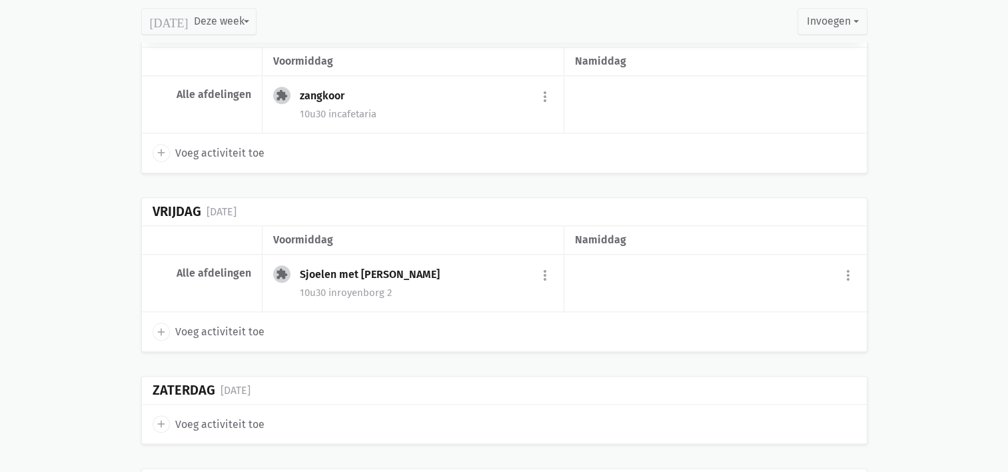
click at [163, 326] on icon "add" at bounding box center [161, 332] width 12 height 12
select select "14:00"
select select "15:00"
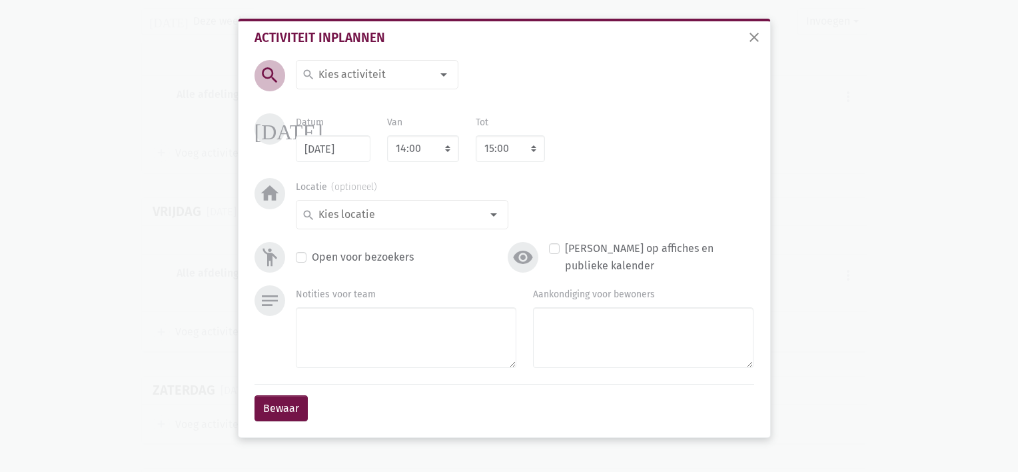
click at [360, 75] on input at bounding box center [373, 74] width 115 height 17
type input "aaihond op bezoek"
click at [480, 213] on div at bounding box center [493, 214] width 27 height 27
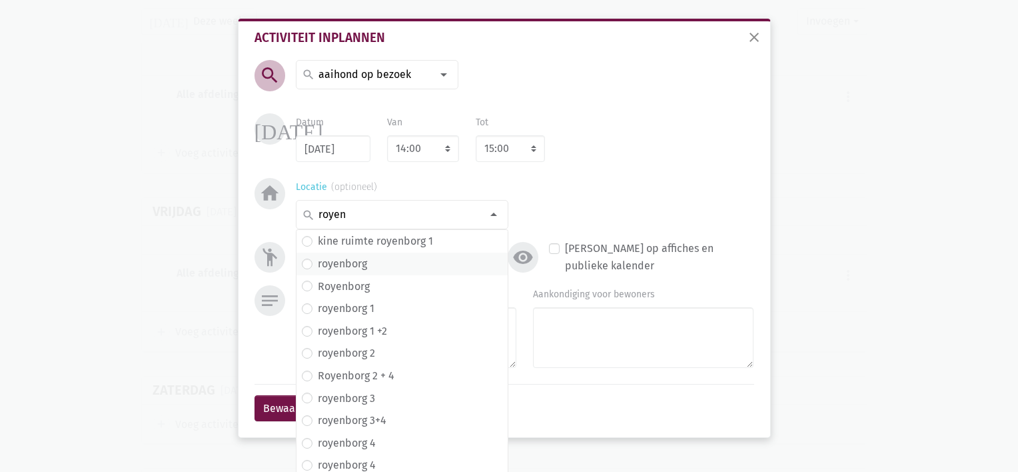
type input "royen"
click at [368, 266] on span "royenborg" at bounding box center [402, 263] width 200 height 17
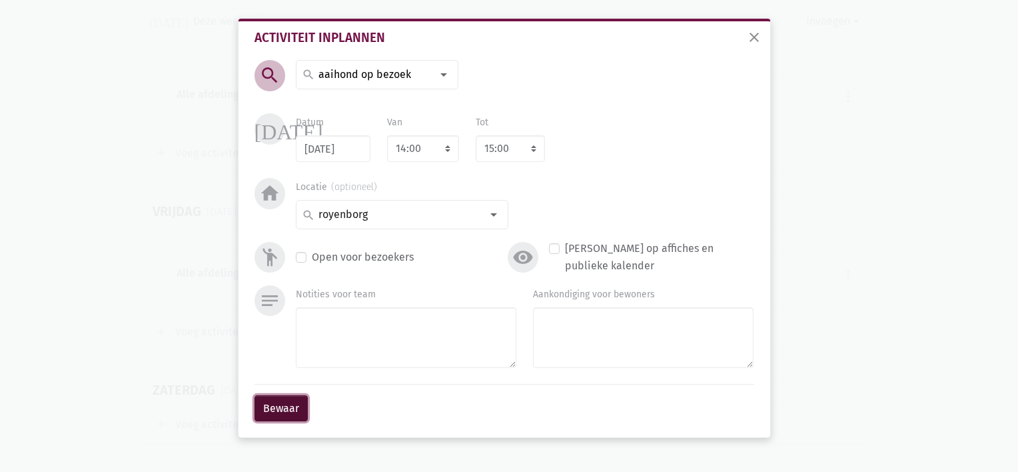
click at [287, 406] on button "Bewaar" at bounding box center [280, 408] width 53 height 27
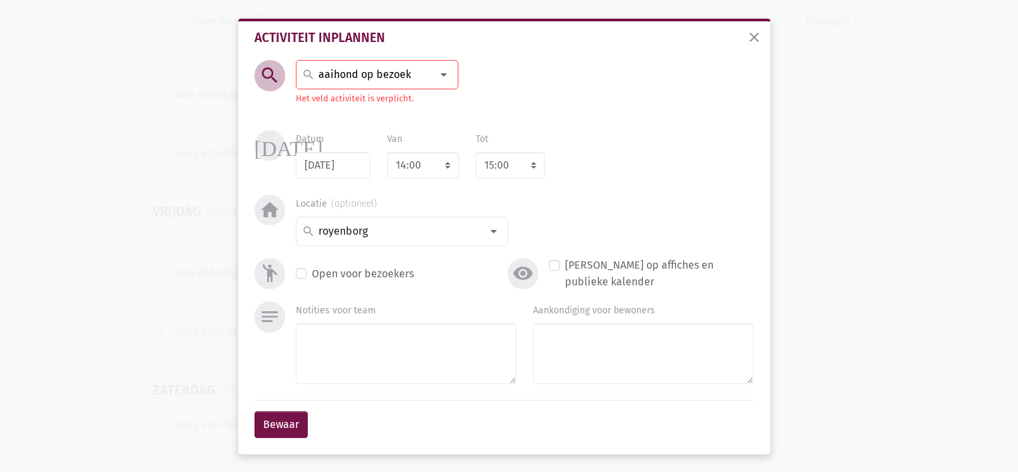
click at [411, 77] on input "aaihond op bezoek" at bounding box center [373, 74] width 115 height 17
click at [378, 104] on span "aaihond op bezoek" at bounding box center [353, 103] width 93 height 13
click at [286, 420] on button "Bewaar" at bounding box center [280, 424] width 53 height 27
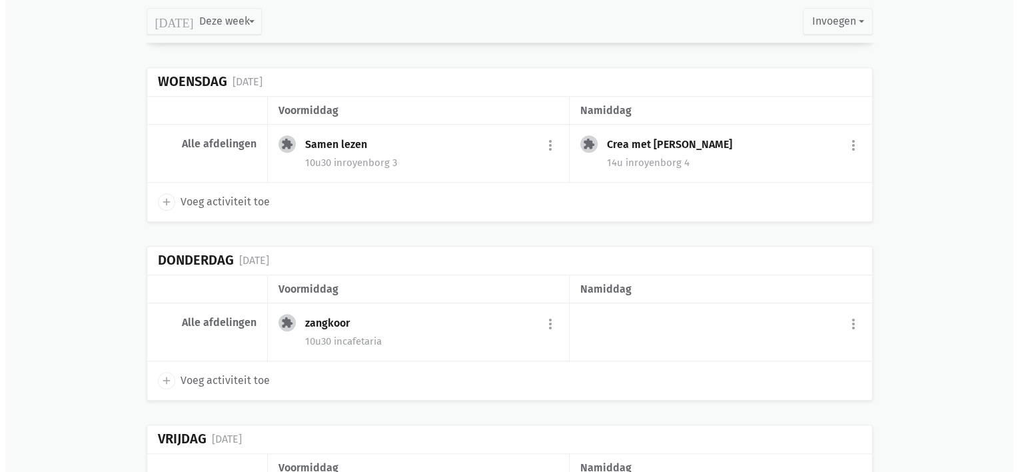
scroll to position [1226, 0]
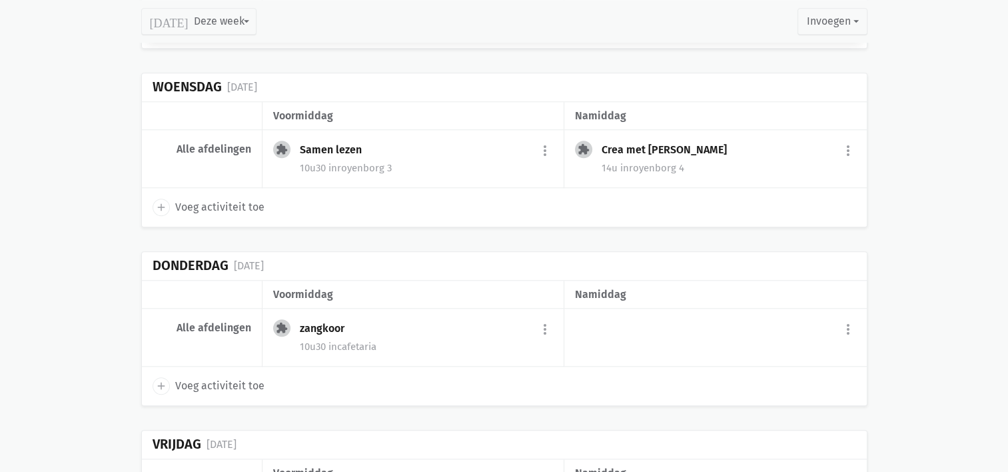
click at [164, 382] on icon "add" at bounding box center [161, 386] width 12 height 12
select select "14:00"
select select "15:00"
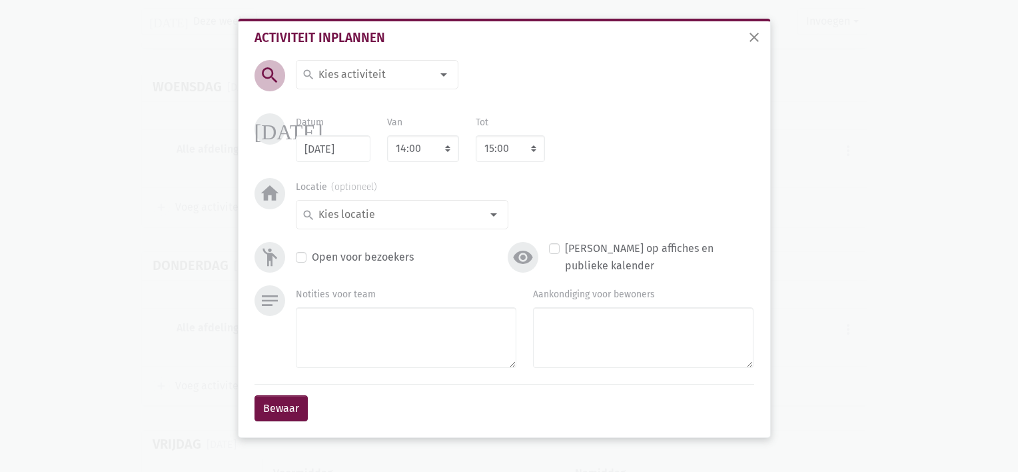
click at [338, 68] on input at bounding box center [373, 74] width 115 height 17
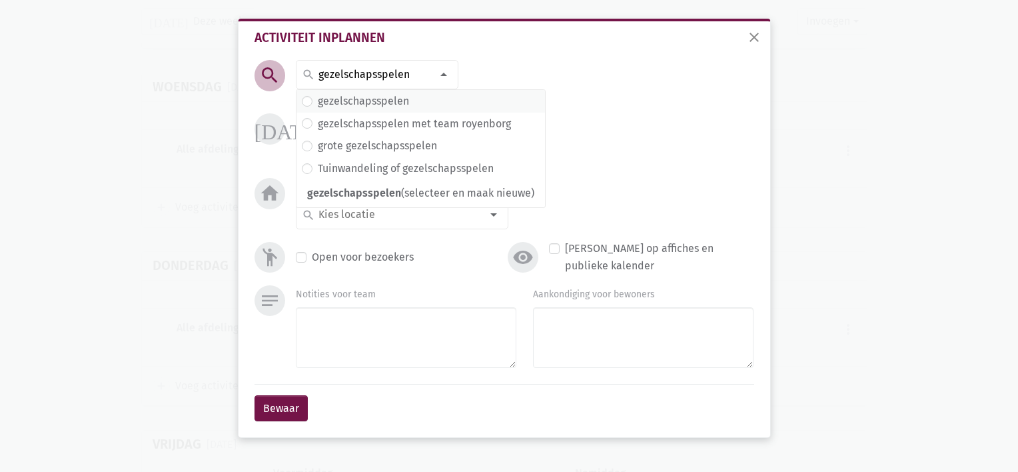
type input "gezelschapsspelen"
click at [336, 109] on label "gezelschapsspelen" at bounding box center [363, 101] width 91 height 17
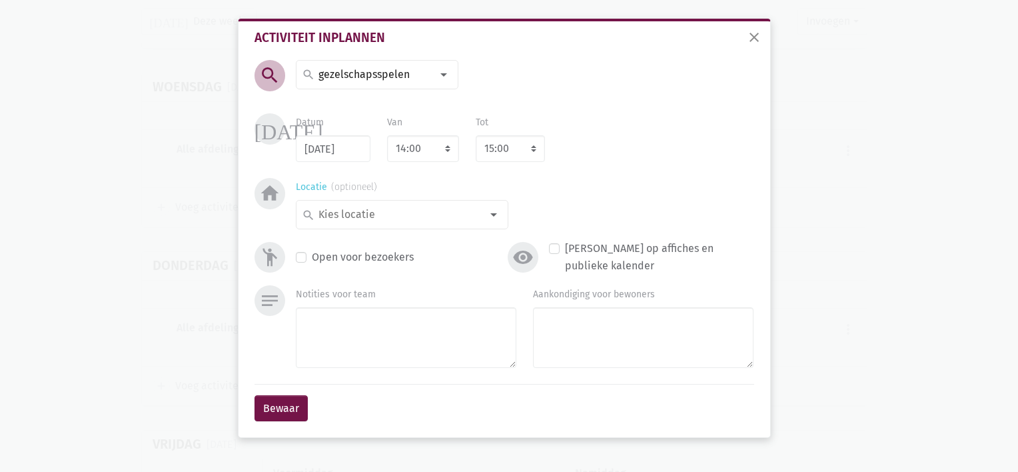
click at [487, 216] on div at bounding box center [493, 214] width 27 height 27
type input "royenborg 2"
click at [399, 237] on span "royenborg 2" at bounding box center [402, 240] width 200 height 17
click at [284, 412] on button "Bewaar" at bounding box center [280, 408] width 53 height 27
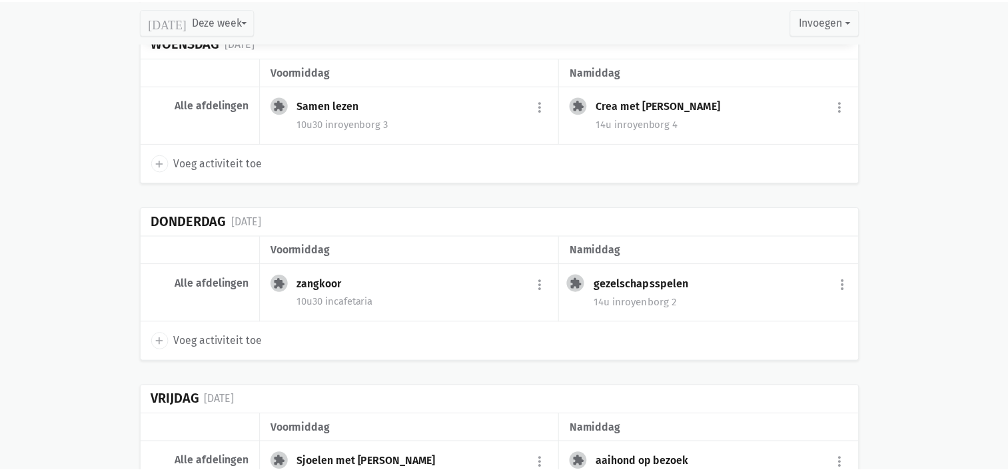
scroll to position [1282, 0]
